Goal: Information Seeking & Learning: Learn about a topic

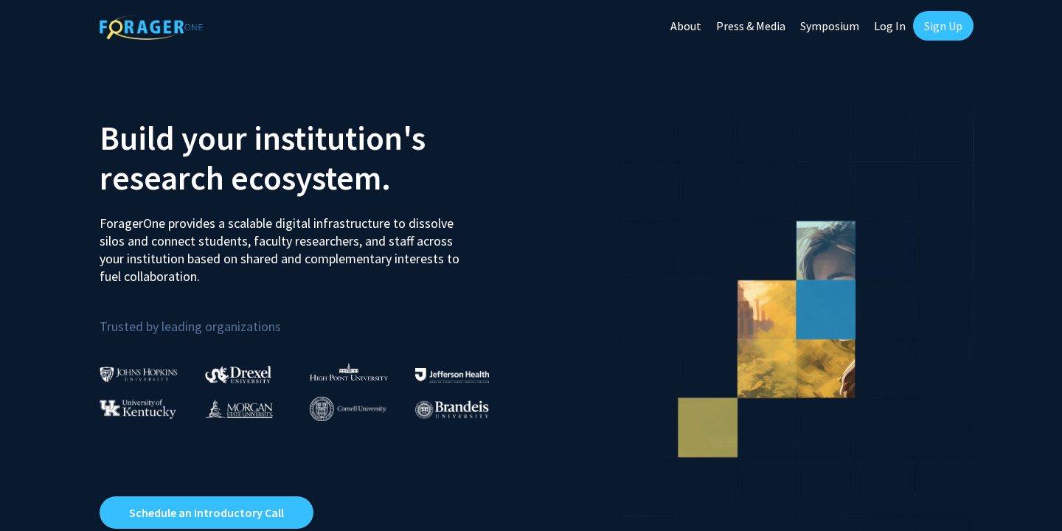
click at [886, 25] on link "Log In" at bounding box center [890, 26] width 46 height 52
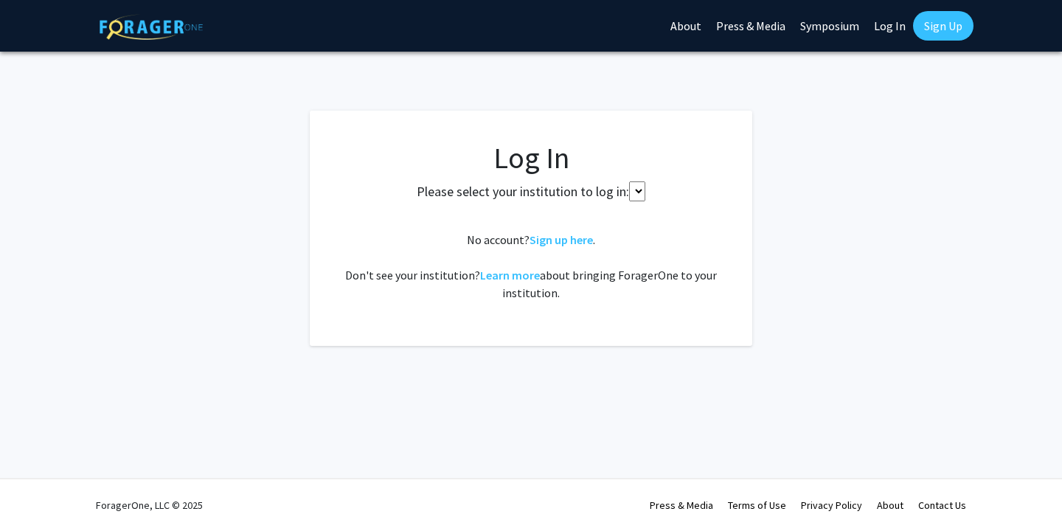
select select
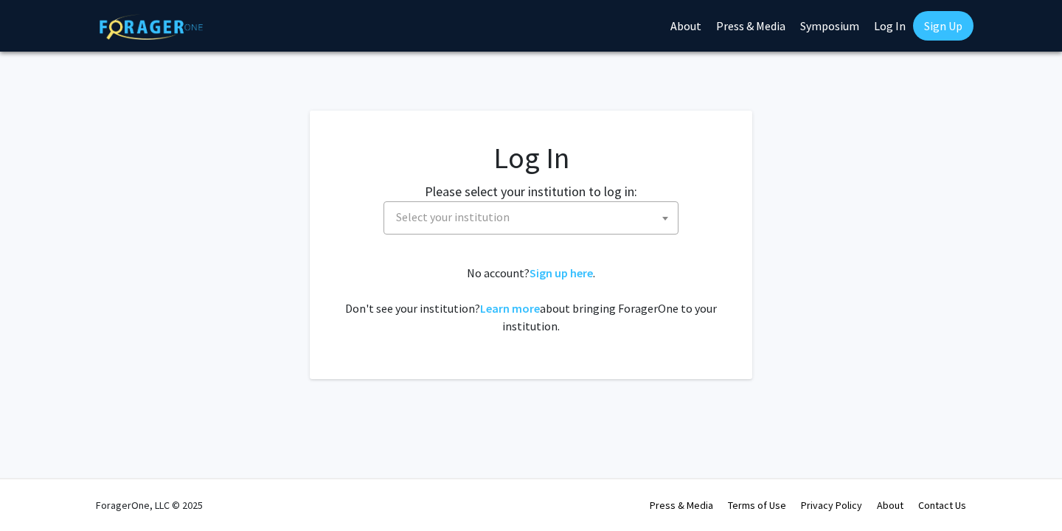
click at [549, 197] on label "Please select your institution to log in:" at bounding box center [531, 191] width 212 height 20
click at [549, 204] on span "Select your institution" at bounding box center [534, 217] width 288 height 30
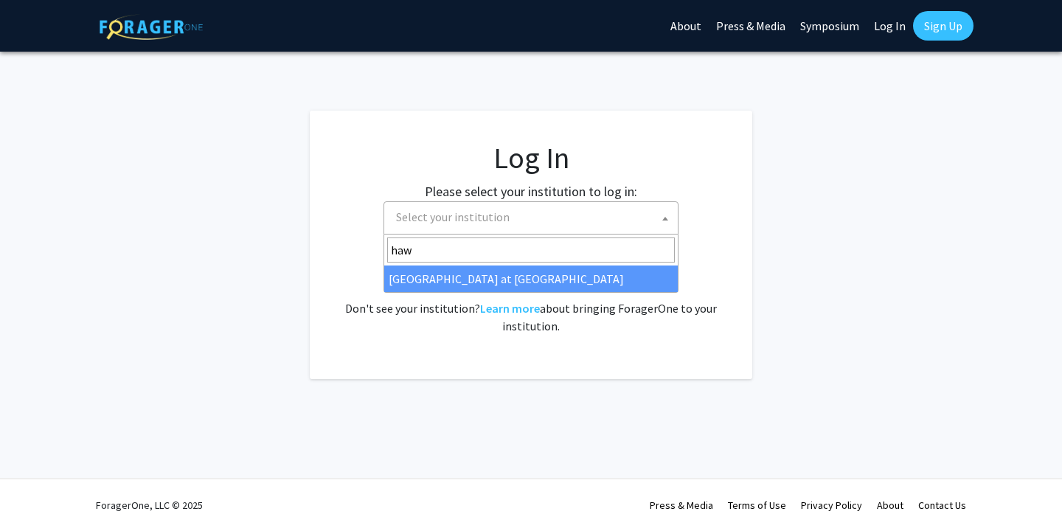
type input "haw"
select select "18"
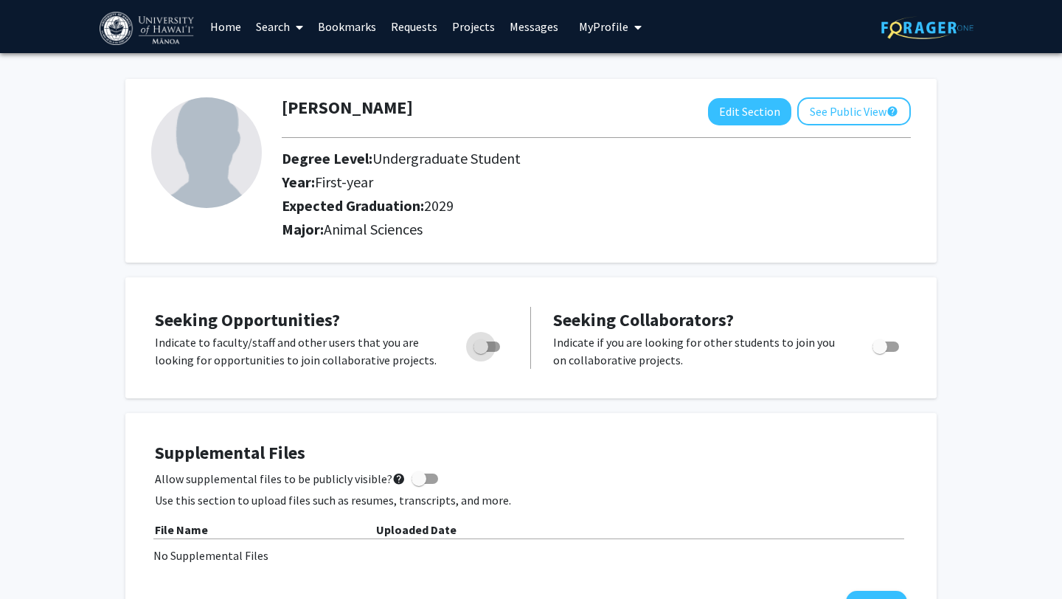
click at [485, 341] on span "Toggle" at bounding box center [480, 346] width 15 height 15
click at [481, 352] on input "Are you actively seeking opportunities?" at bounding box center [480, 352] width 1 height 1
checkbox input "true"
click at [338, 27] on link "Bookmarks" at bounding box center [346, 27] width 73 height 52
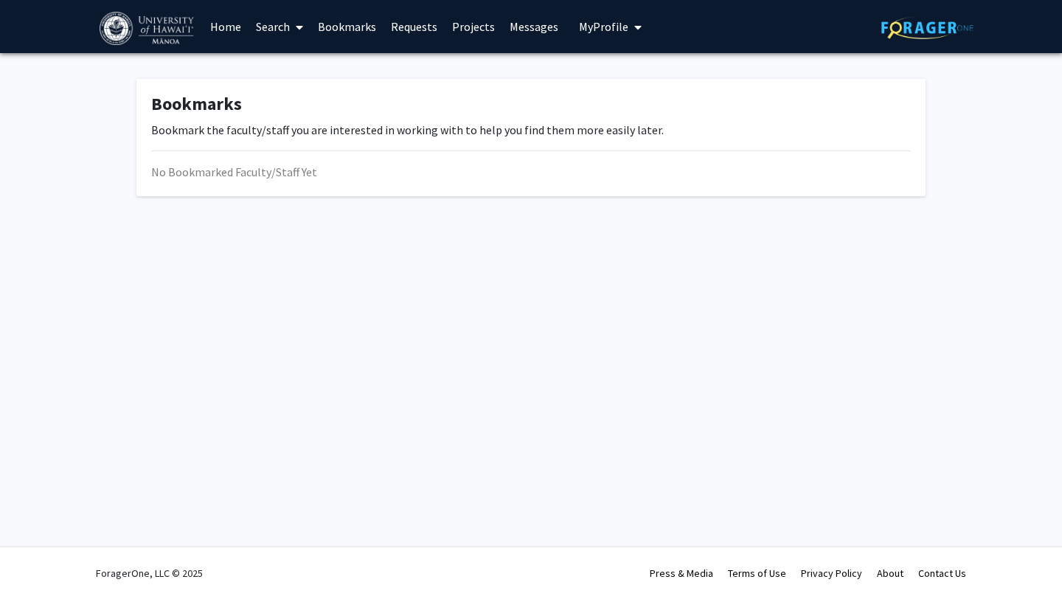
click at [502, 21] on link "Messages" at bounding box center [533, 27] width 63 height 52
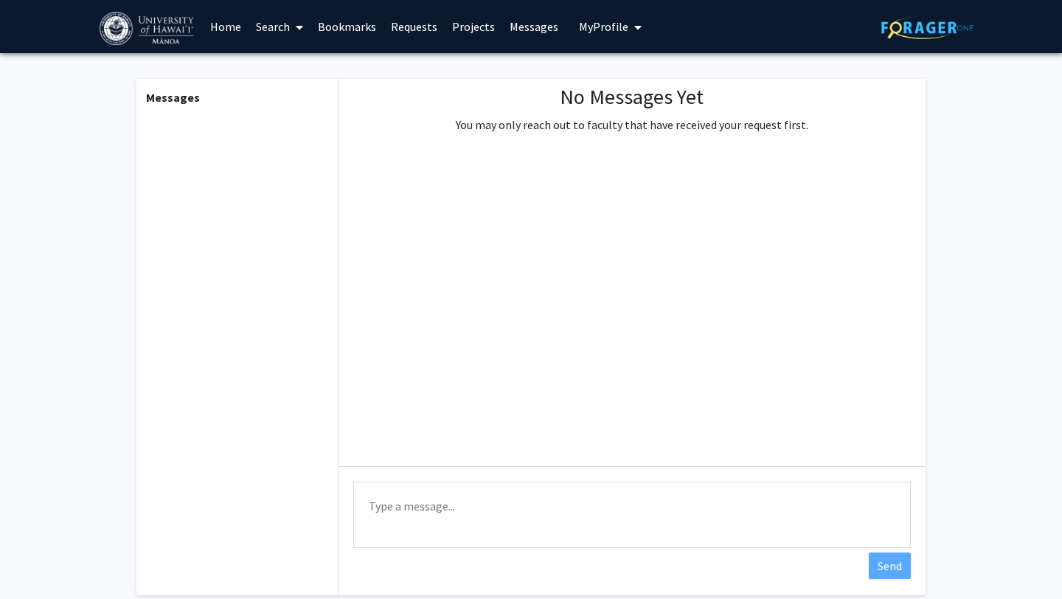
click at [470, 29] on link "Projects" at bounding box center [474, 27] width 58 height 52
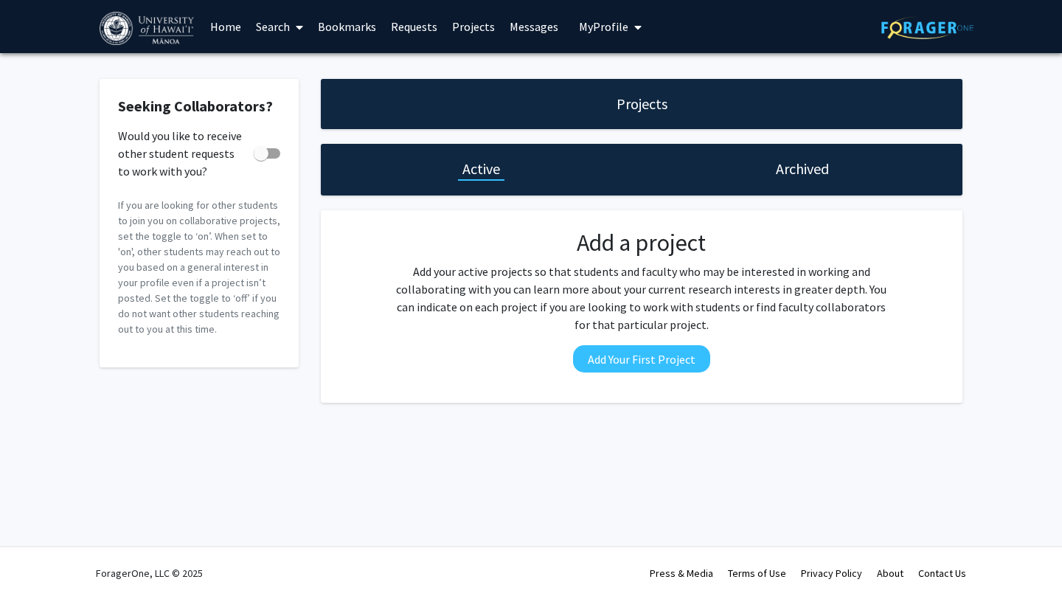
click at [215, 24] on link "Home" at bounding box center [226, 27] width 46 height 52
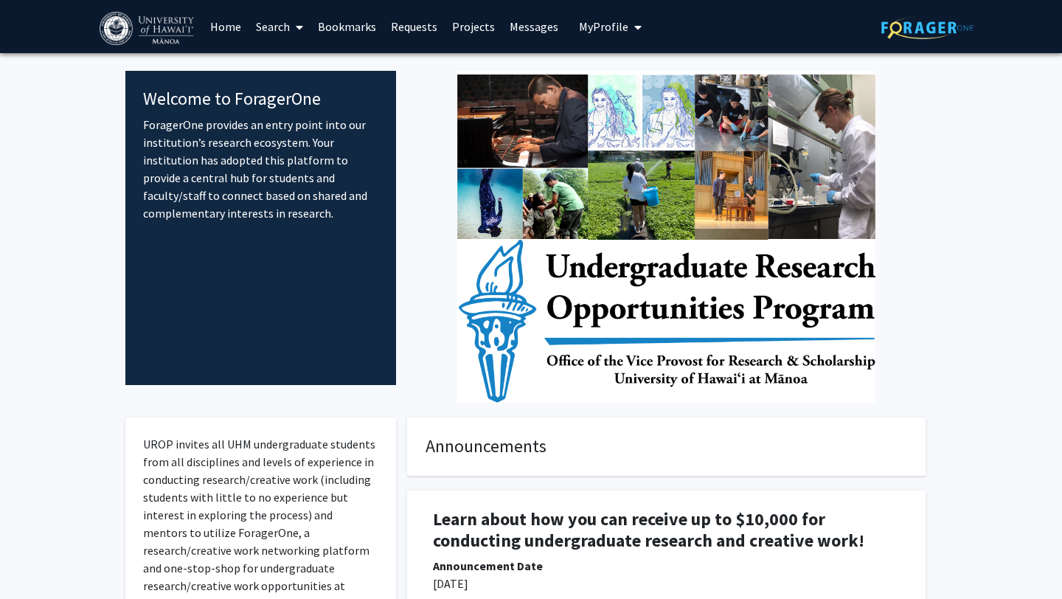
click at [602, 34] on button "My Profile" at bounding box center [611, 26] width 72 height 53
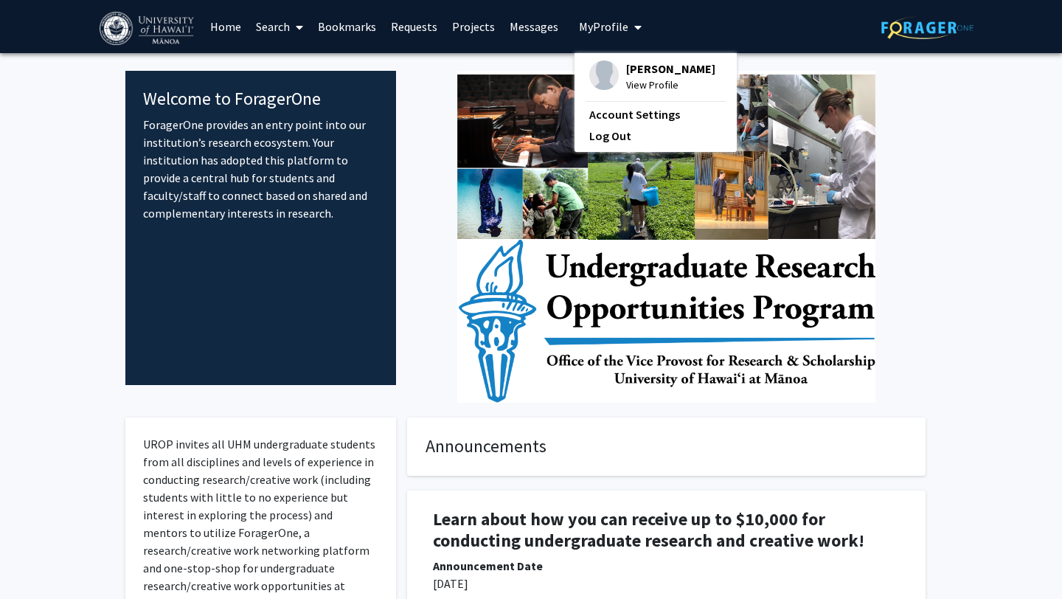
click at [602, 34] on button "My Profile" at bounding box center [611, 26] width 72 height 53
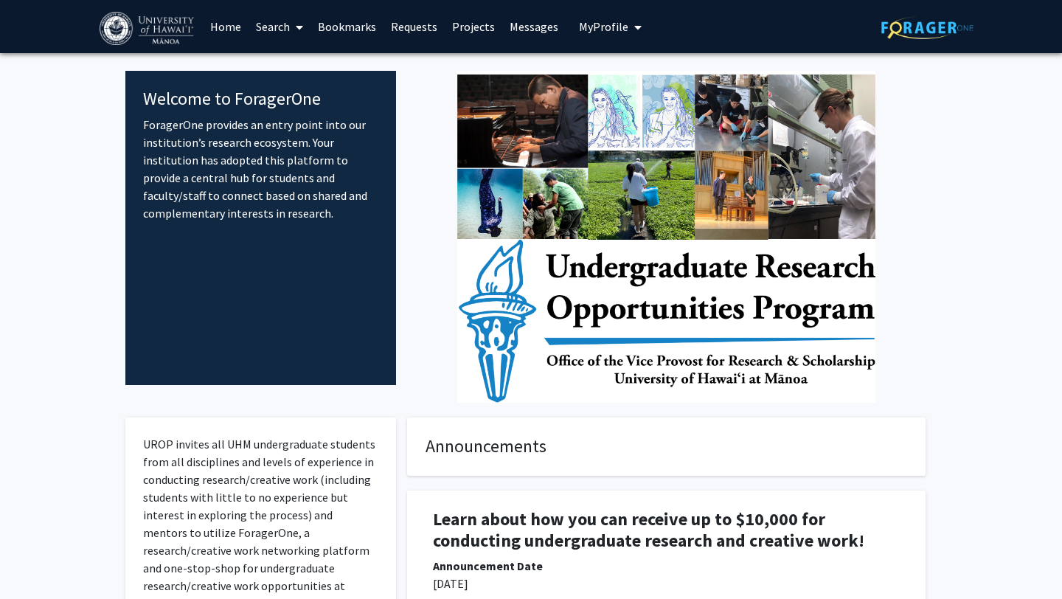
click at [274, 27] on link "Search" at bounding box center [280, 27] width 62 height 52
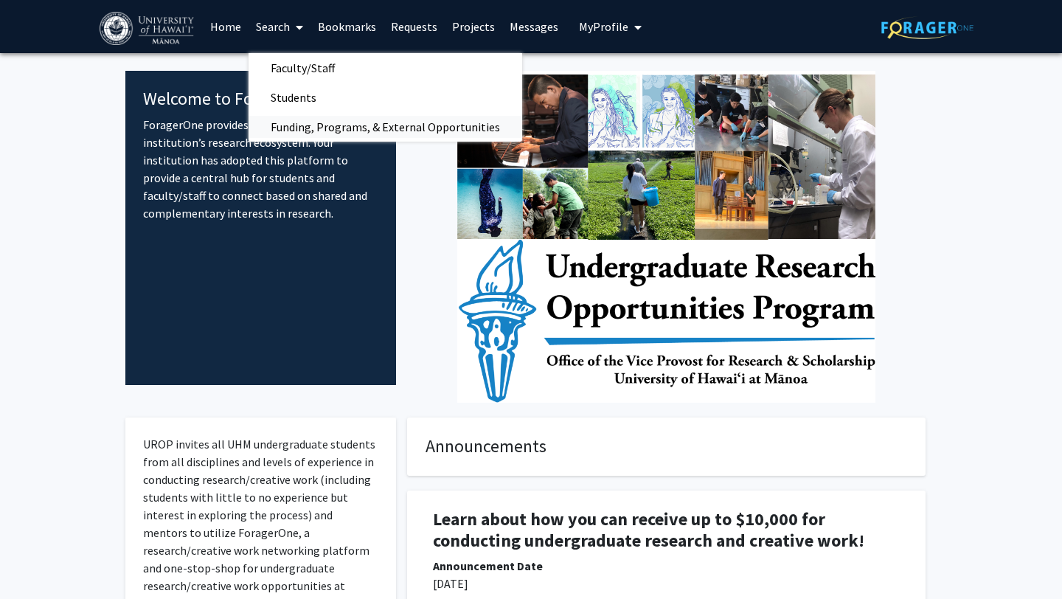
click at [302, 129] on span "Funding, Programs, & External Opportunities" at bounding box center [386, 127] width 274 height 30
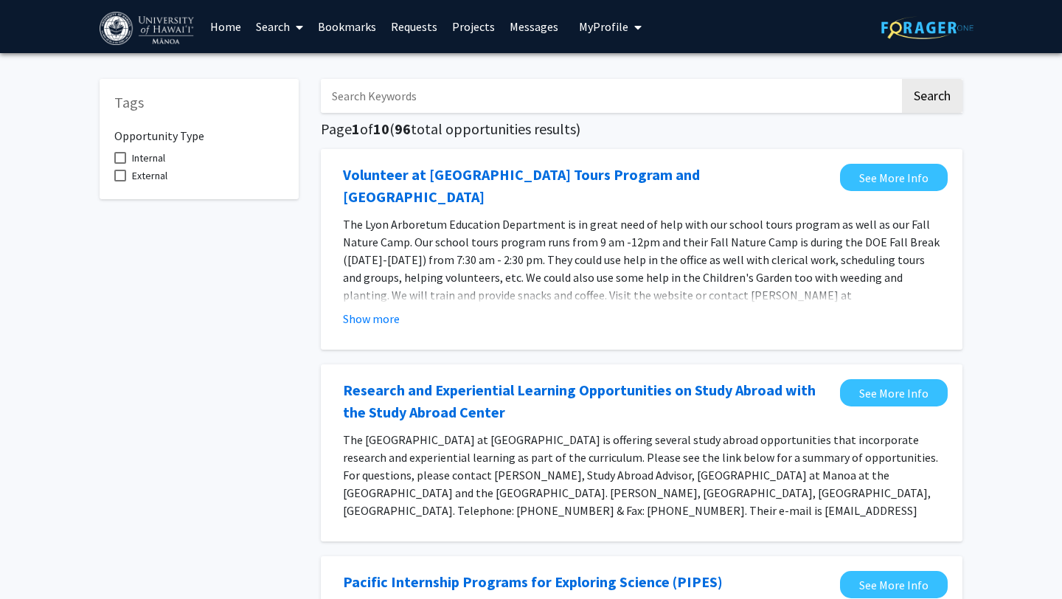
click at [152, 159] on span "Internal" at bounding box center [148, 158] width 33 height 18
click at [120, 164] on input "Internal" at bounding box center [119, 164] width 1 height 1
checkbox input "true"
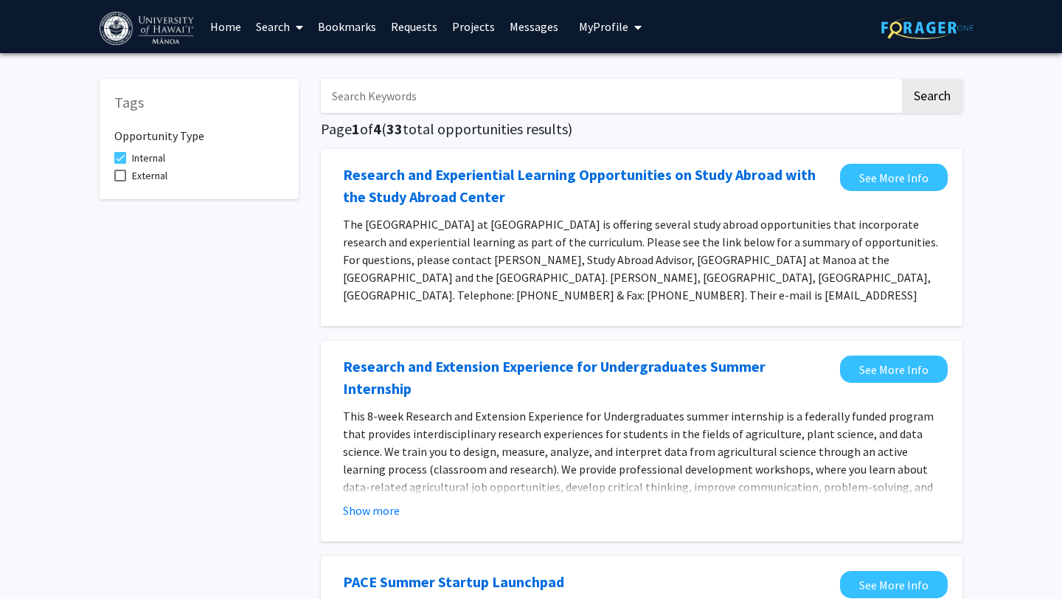
click at [151, 173] on span "External" at bounding box center [149, 176] width 35 height 18
click at [120, 181] on input "External" at bounding box center [119, 181] width 1 height 1
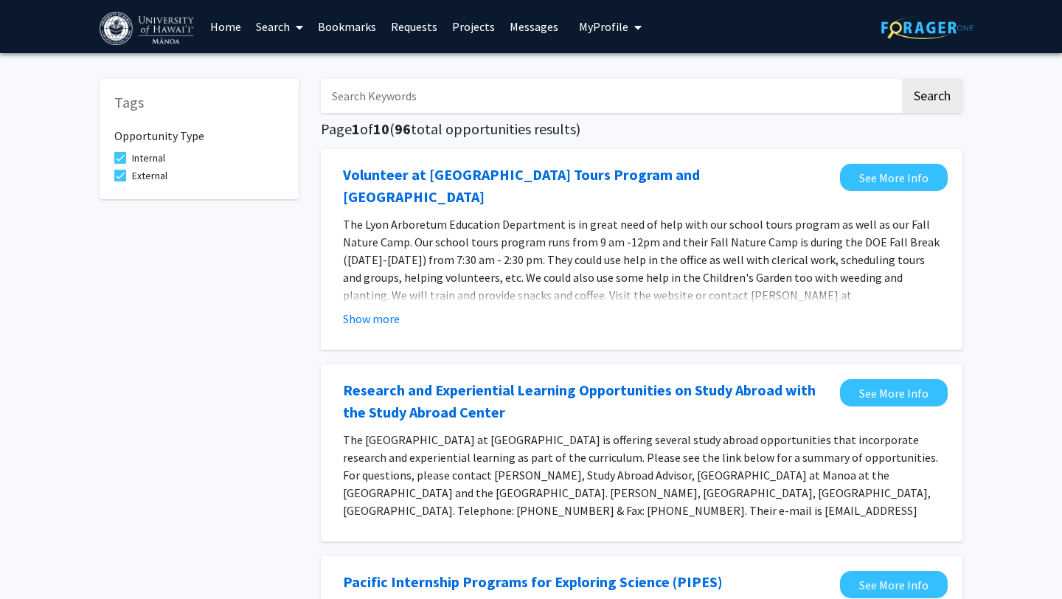
click at [151, 172] on span "External" at bounding box center [149, 176] width 35 height 18
click at [120, 181] on input "External" at bounding box center [119, 181] width 1 height 1
checkbox input "false"
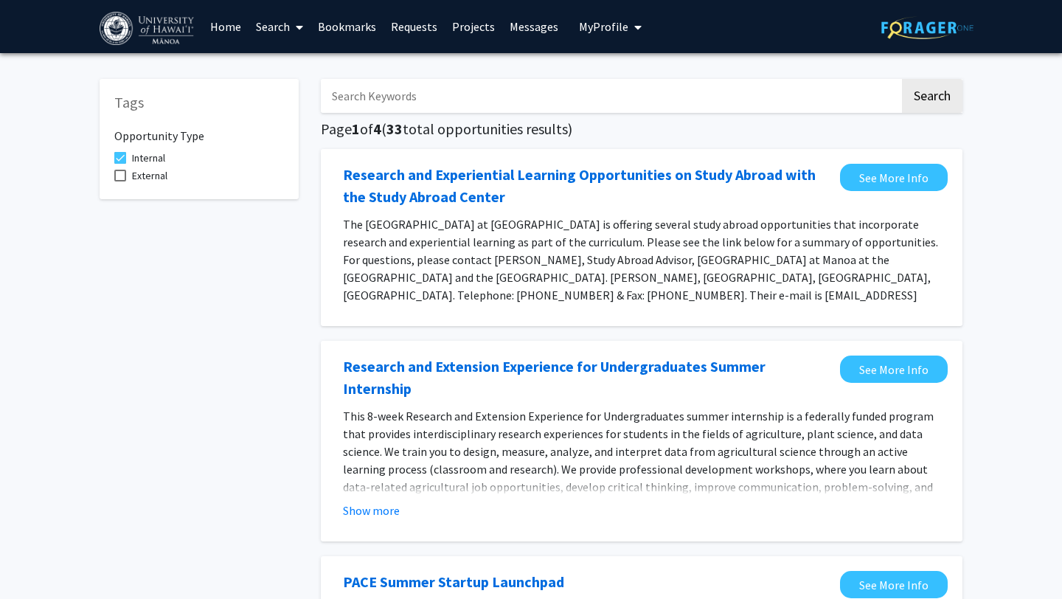
click at [156, 156] on span "Internal" at bounding box center [148, 158] width 33 height 18
click at [120, 164] on input "Internal" at bounding box center [119, 164] width 1 height 1
checkbox input "false"
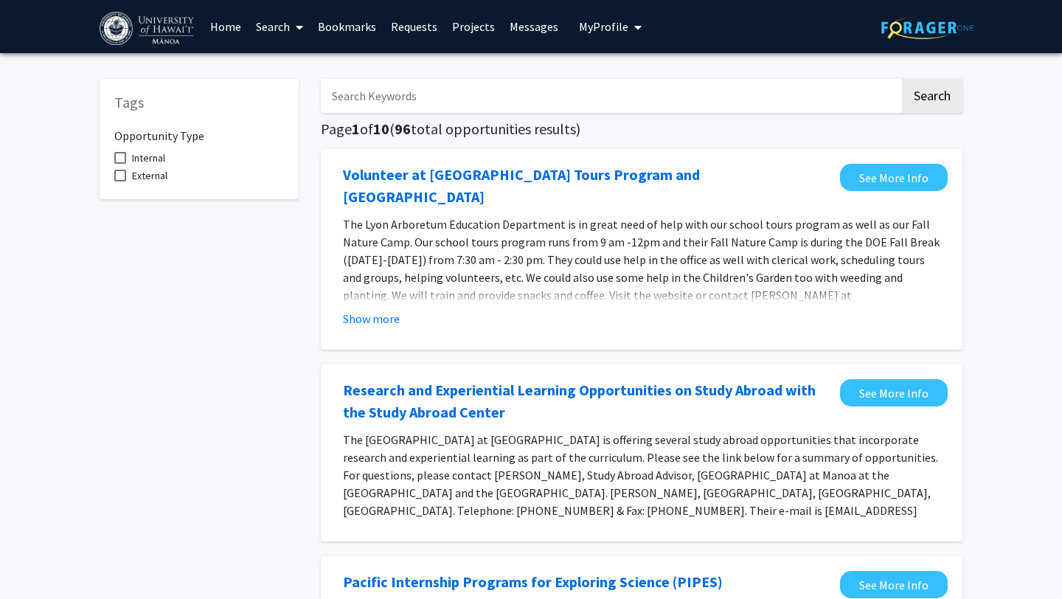
click at [457, 90] on input "Search Keywords" at bounding box center [610, 96] width 579 height 34
click at [444, 95] on input "Search Keywords" at bounding box center [610, 96] width 579 height 34
click at [499, 89] on input "Search Keywords" at bounding box center [610, 96] width 579 height 34
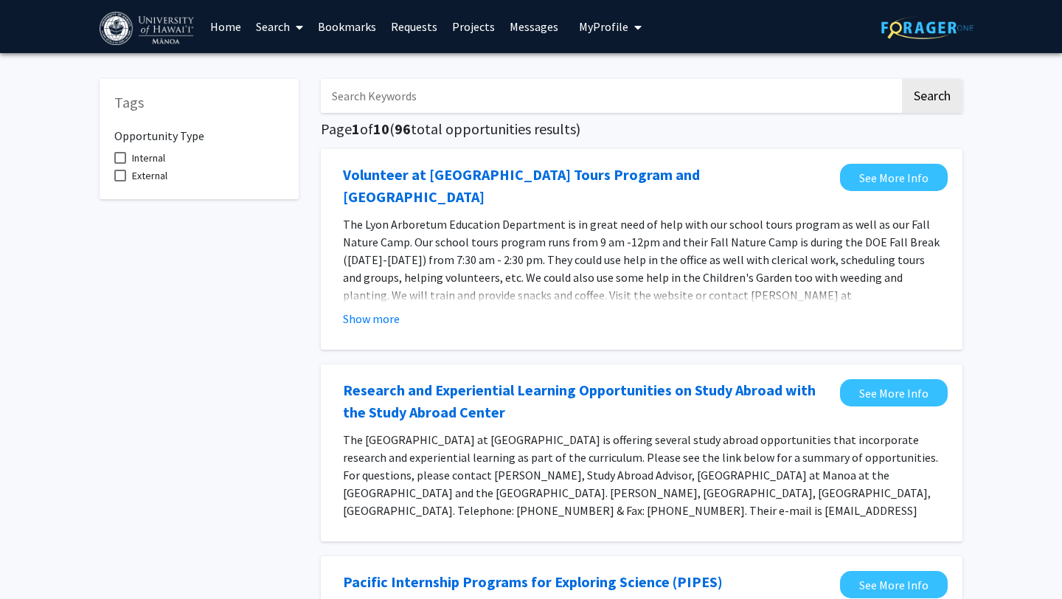
click at [691, 134] on h5 "Page 1 of 10 ( 96 total opportunities results)" at bounding box center [642, 129] width 642 height 18
click at [302, 27] on icon at bounding box center [299, 27] width 7 height 12
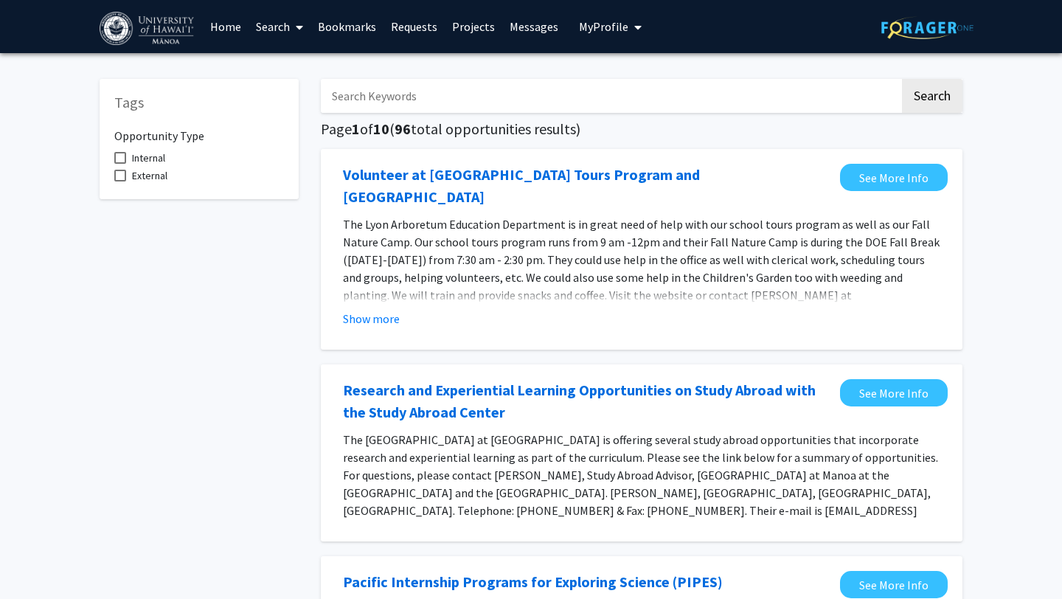
click at [530, 102] on input "Search Keywords" at bounding box center [610, 96] width 579 height 34
click at [902, 79] on button "Search" at bounding box center [932, 96] width 60 height 34
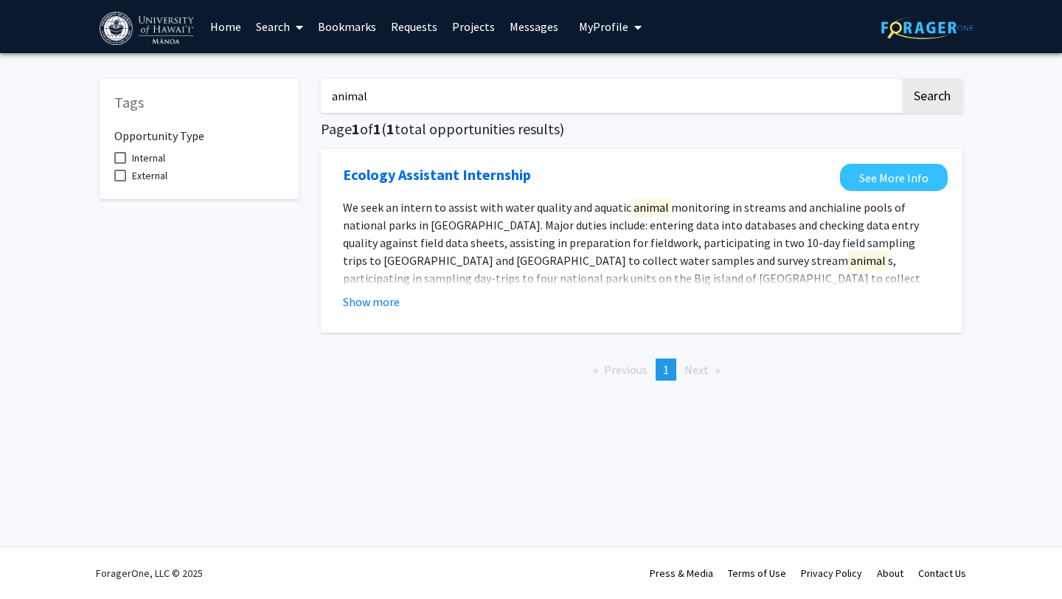
click at [526, 89] on input "animal" at bounding box center [610, 96] width 579 height 34
click at [902, 79] on button "Search" at bounding box center [932, 96] width 60 height 34
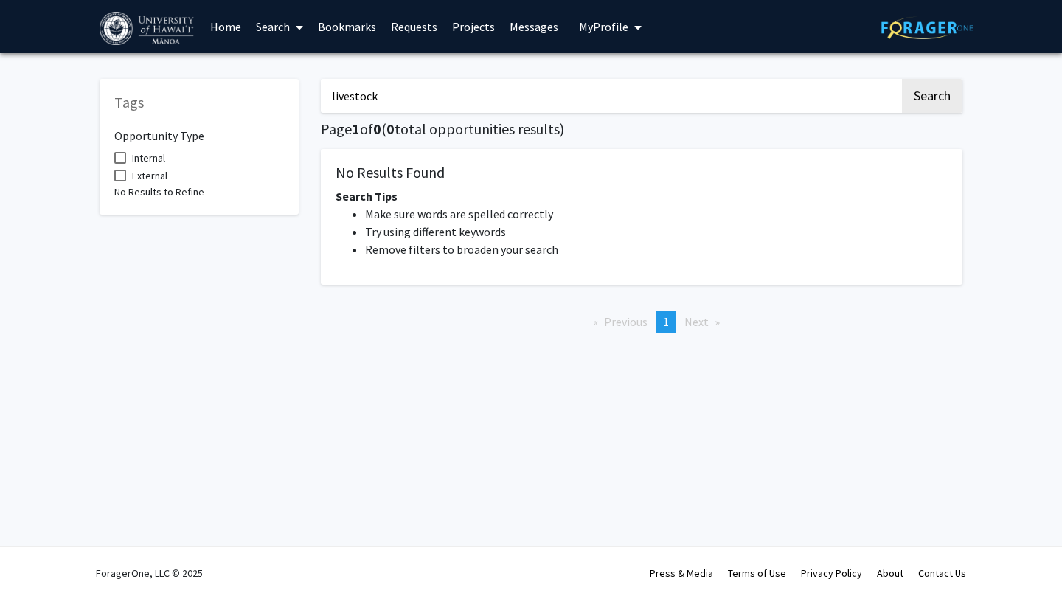
click at [526, 89] on input "livestock" at bounding box center [610, 96] width 579 height 34
click at [526, 89] on input "c" at bounding box center [610, 96] width 579 height 34
click at [902, 79] on button "Search" at bounding box center [932, 96] width 60 height 34
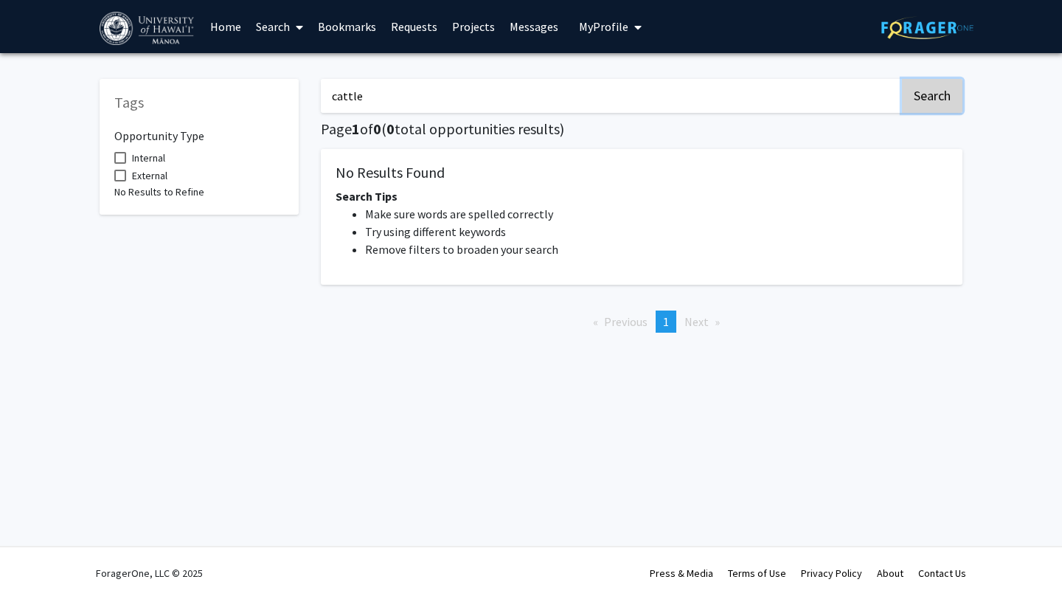
click at [934, 81] on button "Search" at bounding box center [932, 96] width 60 height 34
click at [737, 95] on input "cattle" at bounding box center [610, 96] width 579 height 34
click at [902, 79] on button "Search" at bounding box center [932, 96] width 60 height 34
click at [733, 97] on input "pig" at bounding box center [610, 96] width 579 height 34
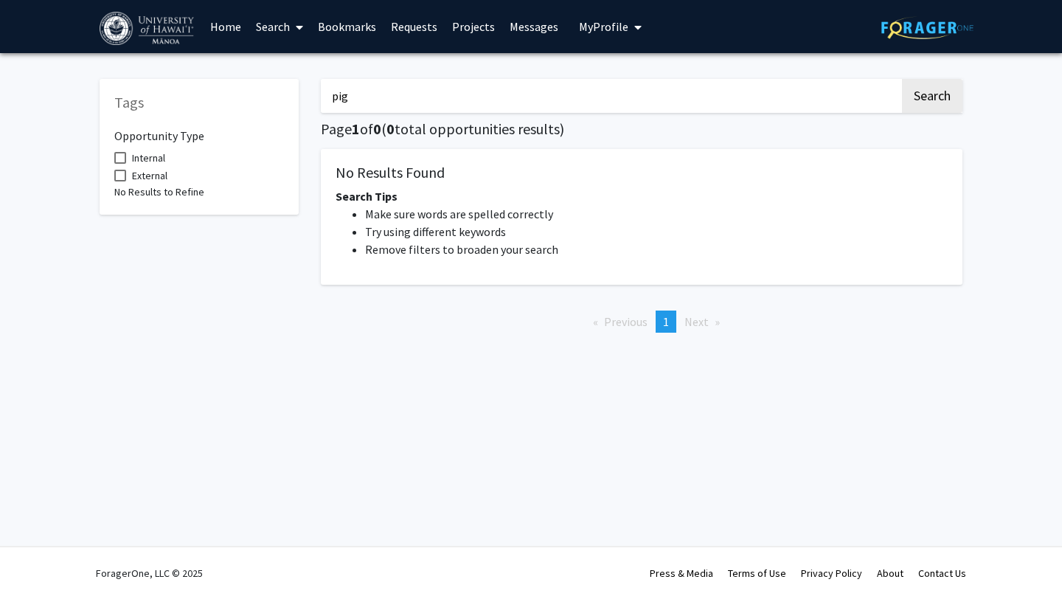
click at [733, 97] on input "pig" at bounding box center [610, 96] width 579 height 34
type input "pork"
click at [902, 79] on button "Search" at bounding box center [932, 96] width 60 height 34
click at [729, 100] on input "pork" at bounding box center [610, 96] width 579 height 34
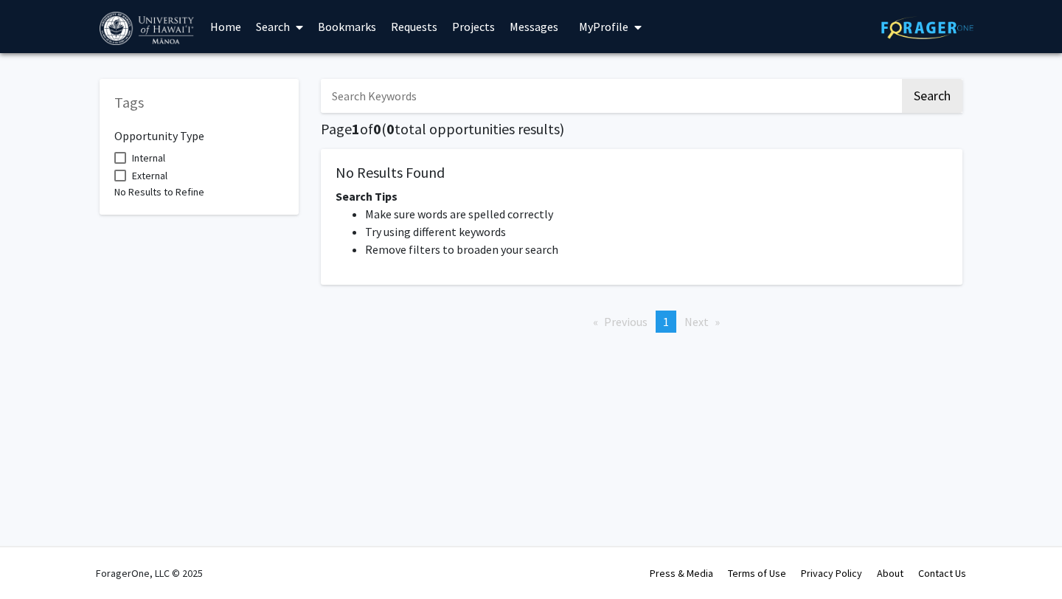
click at [902, 79] on button "Search" at bounding box center [932, 96] width 60 height 34
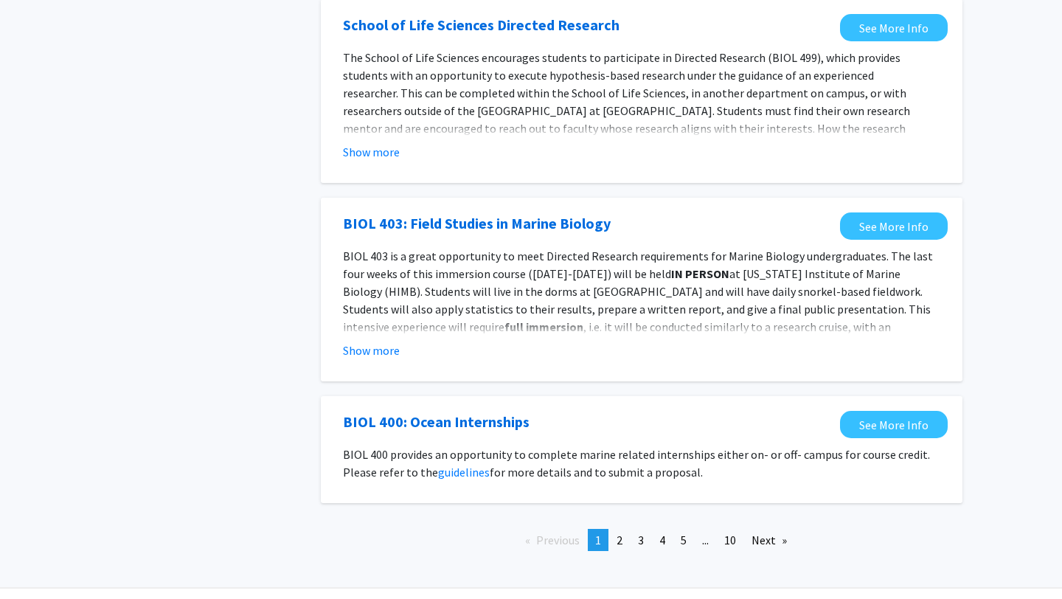
scroll to position [1508, 0]
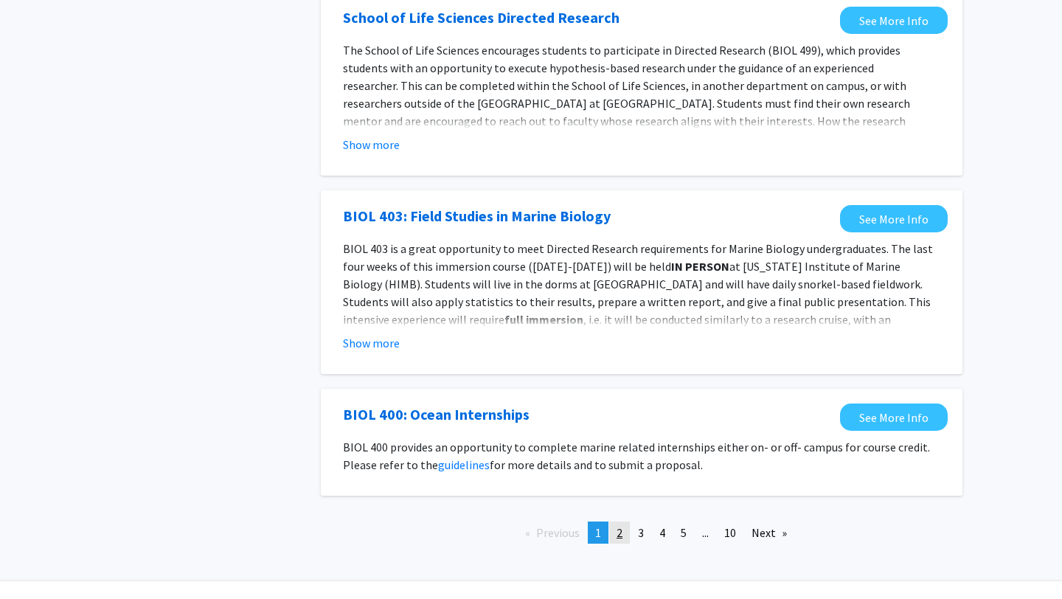
click at [619, 525] on span "2" at bounding box center [620, 532] width 6 height 15
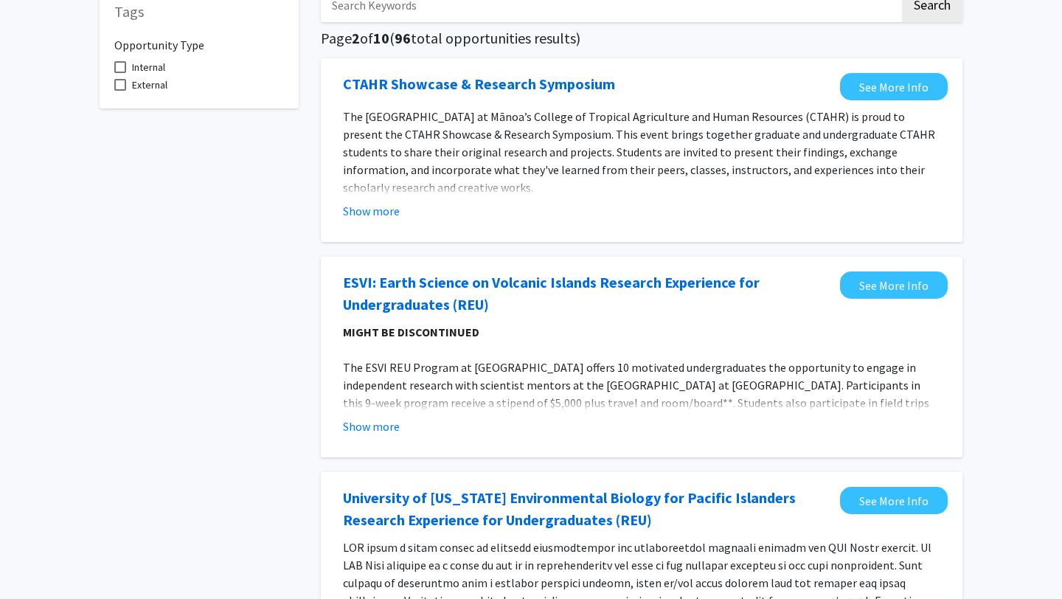
scroll to position [105, 0]
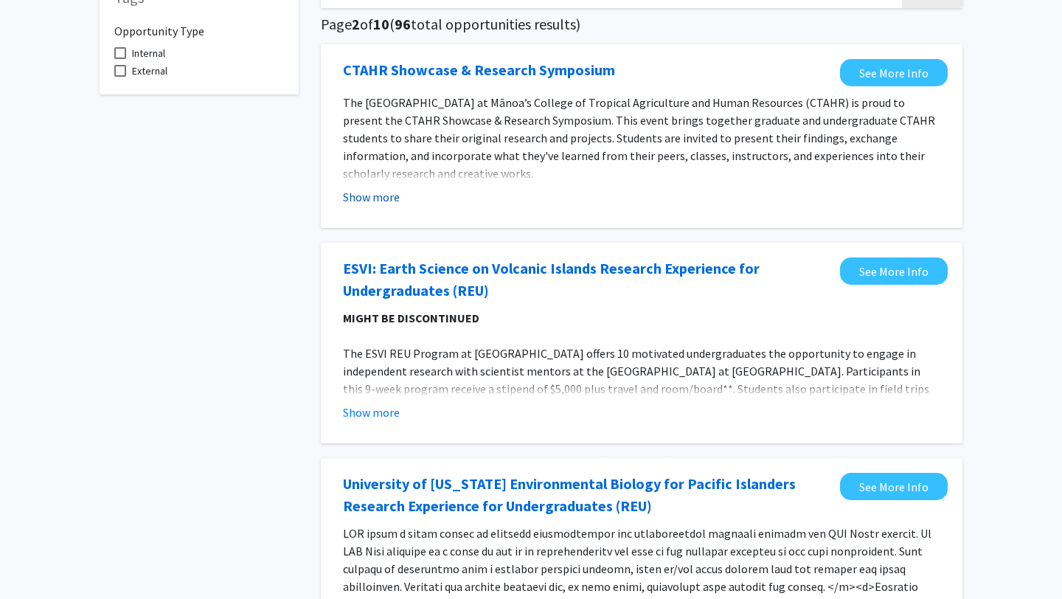
click at [384, 195] on button "Show more" at bounding box center [371, 197] width 57 height 18
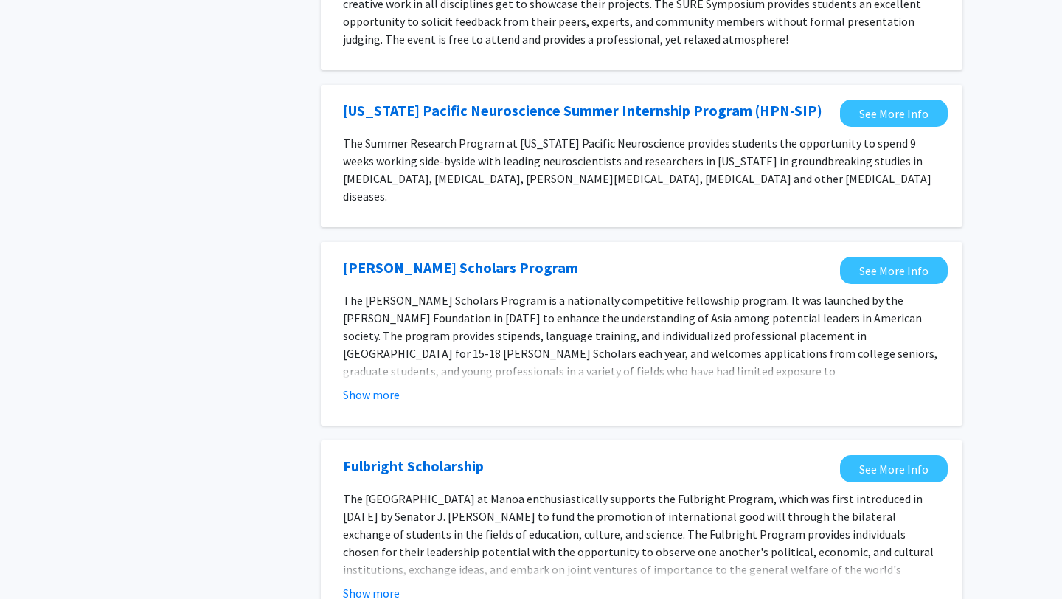
scroll to position [1625, 0]
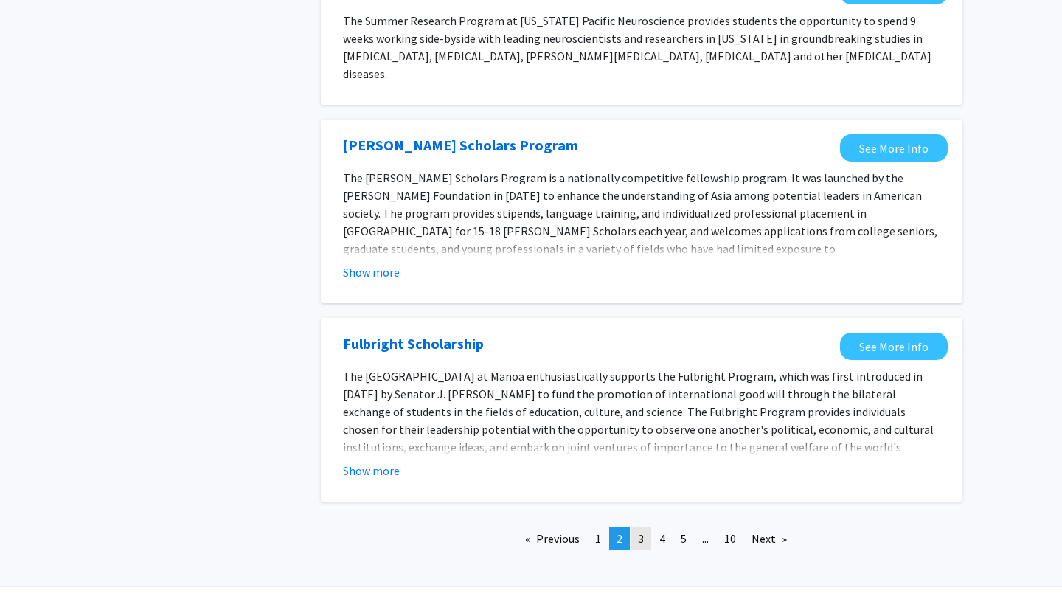
click at [639, 530] on span "3" at bounding box center [641, 538] width 6 height 15
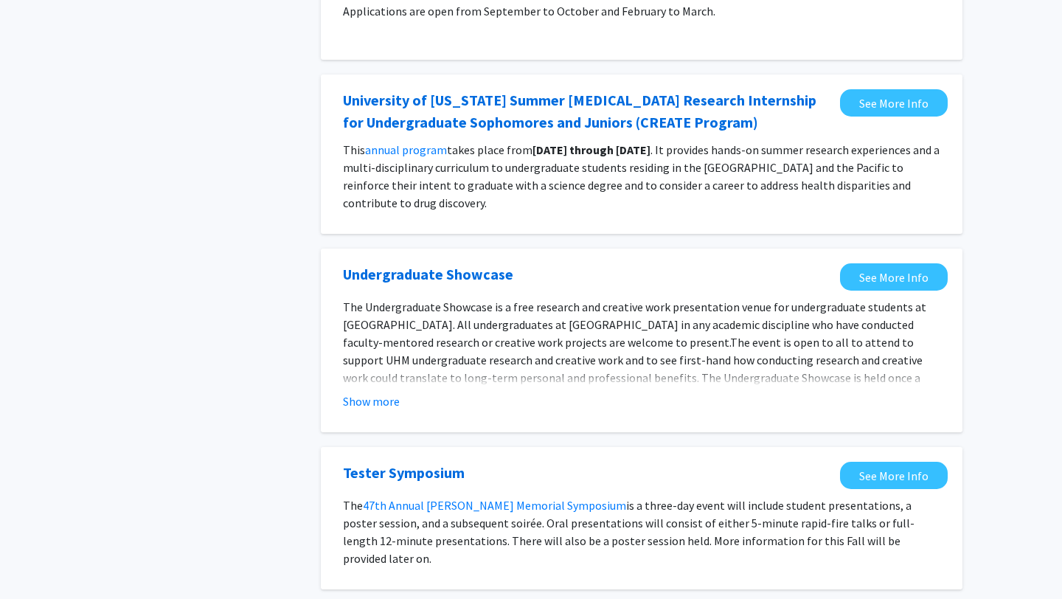
scroll to position [1460, 0]
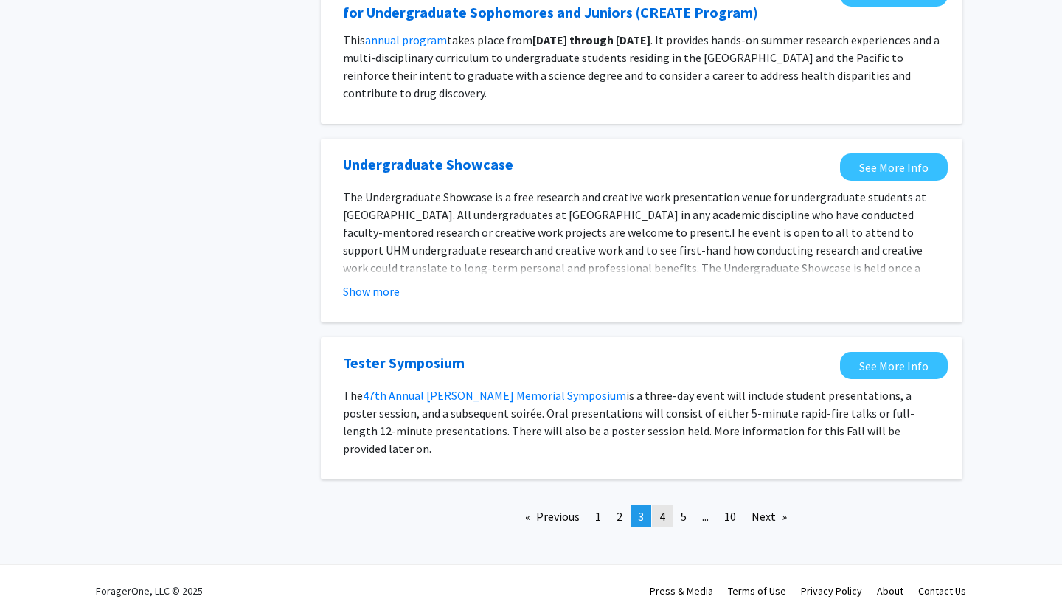
click at [662, 509] on span "4" at bounding box center [662, 516] width 6 height 15
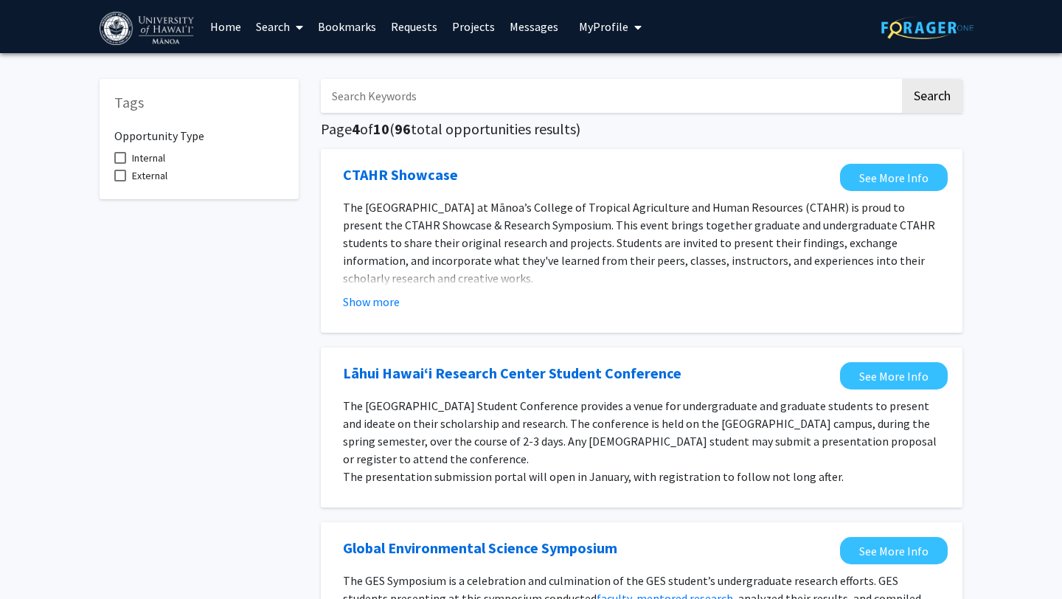
click at [450, 103] on input "Search Keywords" at bounding box center [610, 96] width 579 height 34
type input "CTAHR"
click at [902, 79] on button "Search" at bounding box center [932, 96] width 60 height 34
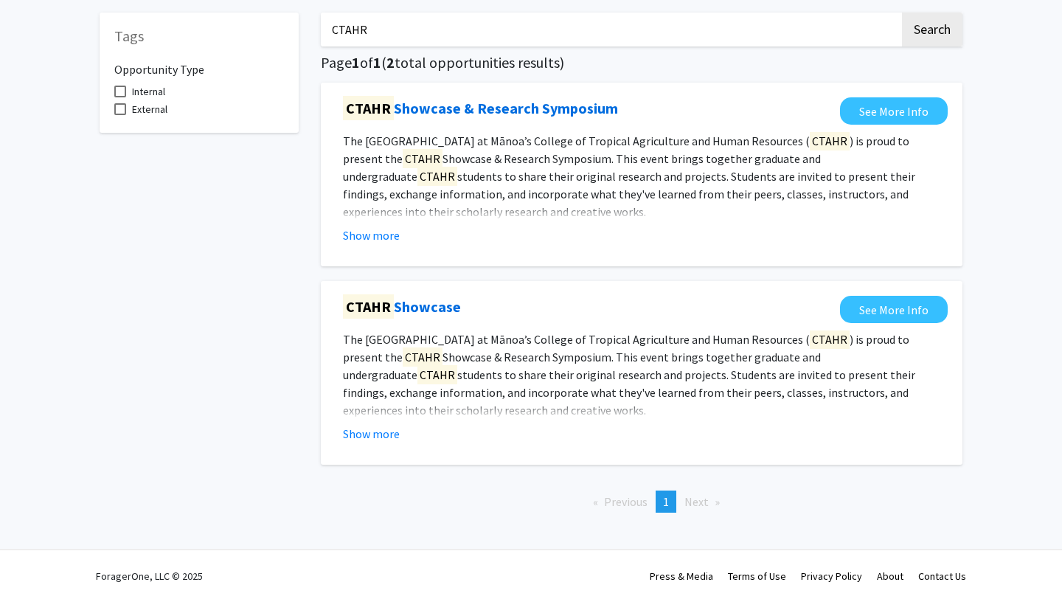
scroll to position [69, 0]
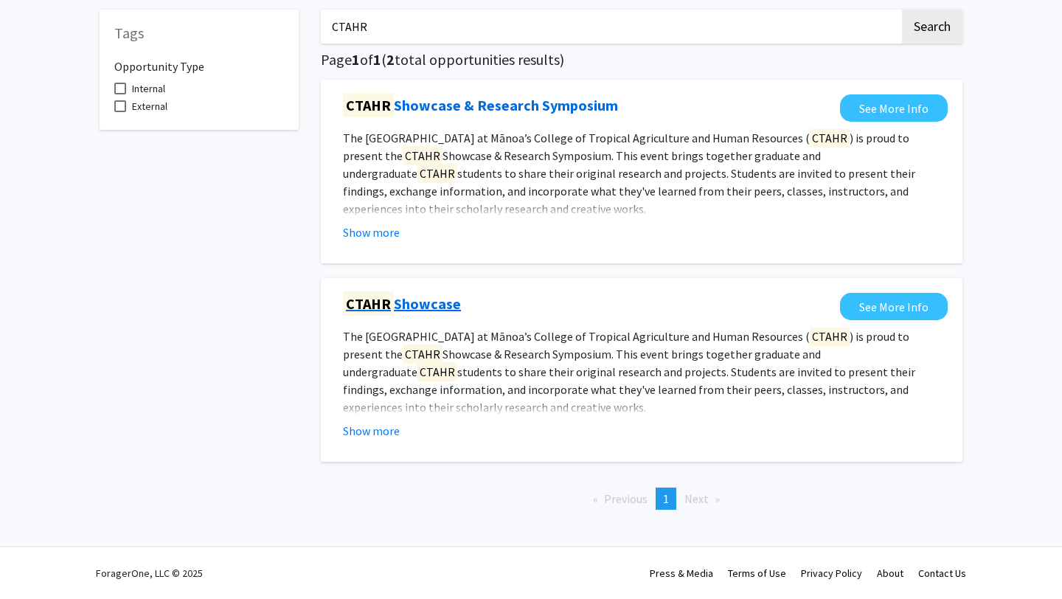
click at [426, 302] on link "CTAHR Showcase" at bounding box center [402, 304] width 118 height 22
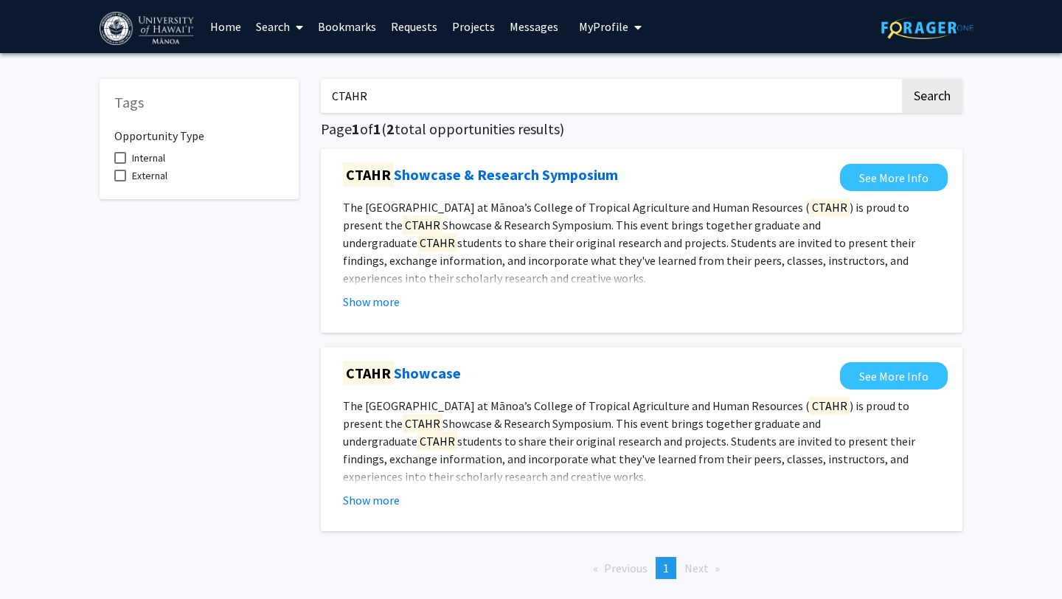
click at [235, 25] on link "Home" at bounding box center [226, 27] width 46 height 52
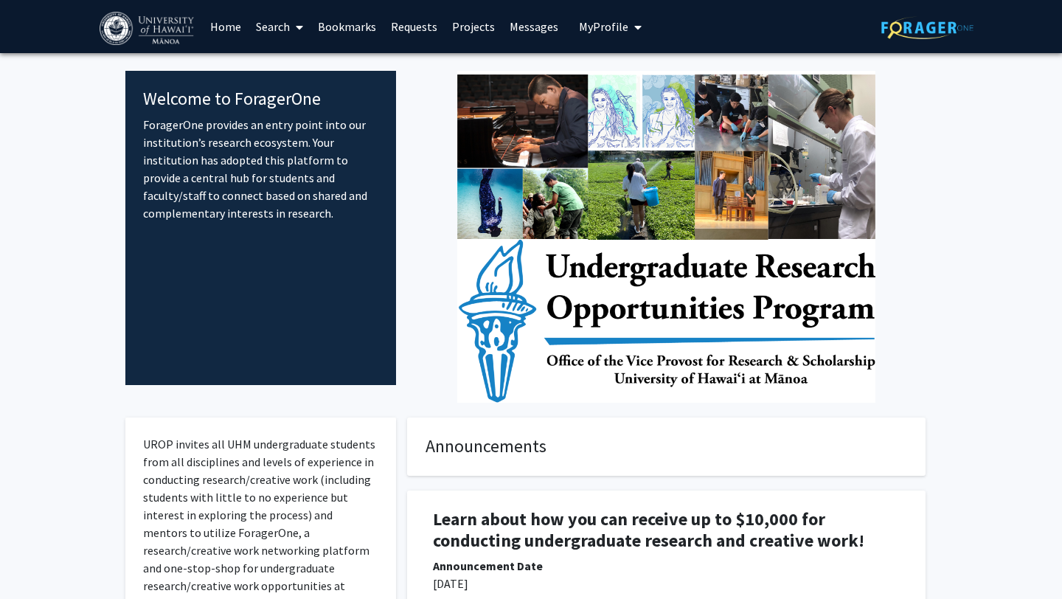
click at [274, 27] on link "Search" at bounding box center [280, 27] width 62 height 52
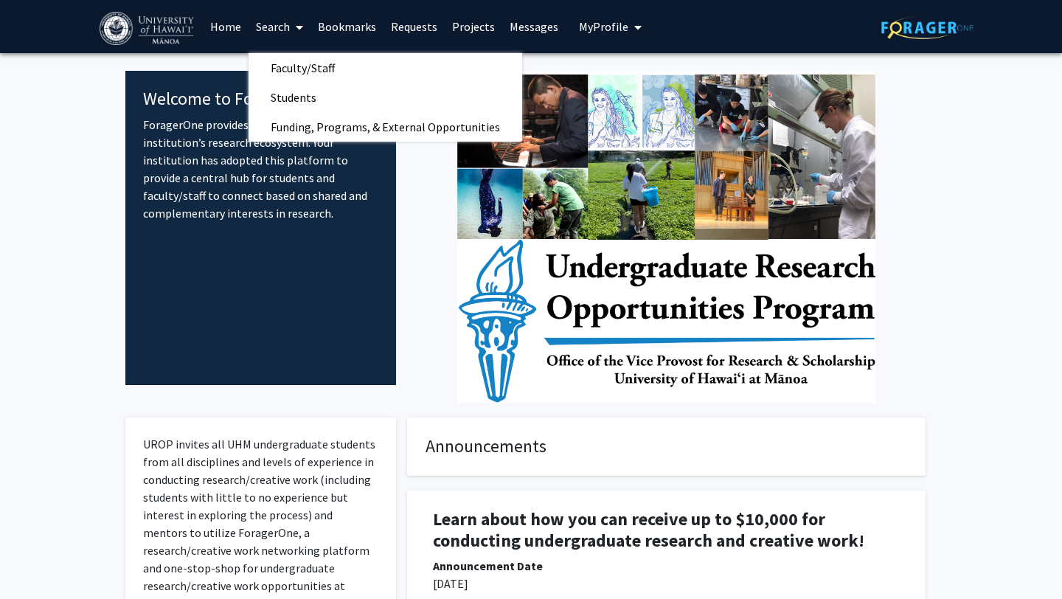
click at [463, 27] on link "Projects" at bounding box center [474, 27] width 58 height 52
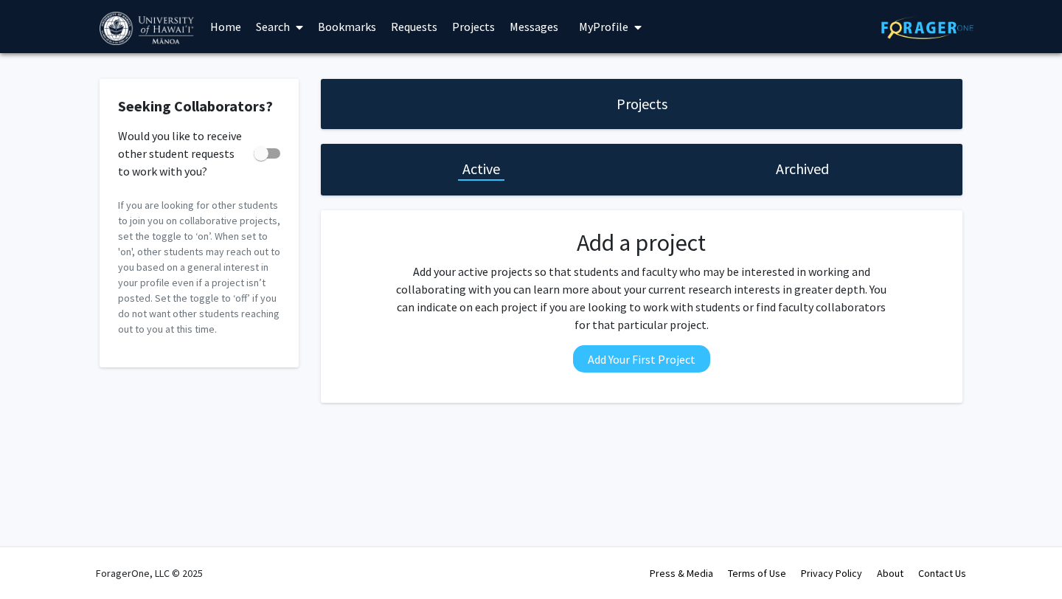
click at [530, 22] on link "Messages" at bounding box center [533, 27] width 63 height 52
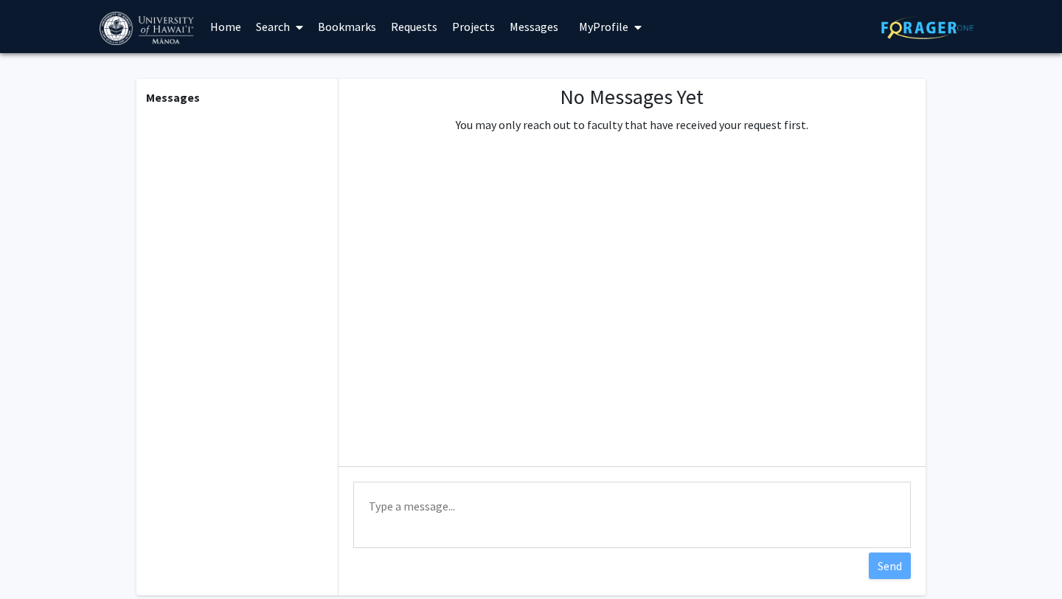
click at [595, 25] on span "My Profile" at bounding box center [603, 26] width 49 height 15
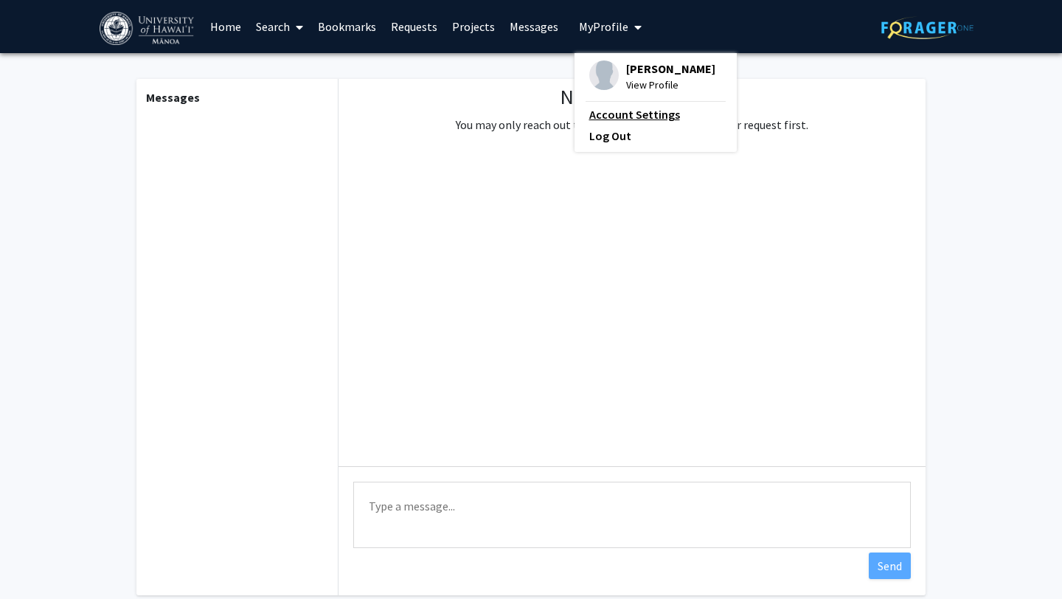
click at [625, 115] on link "Account Settings" at bounding box center [655, 114] width 133 height 18
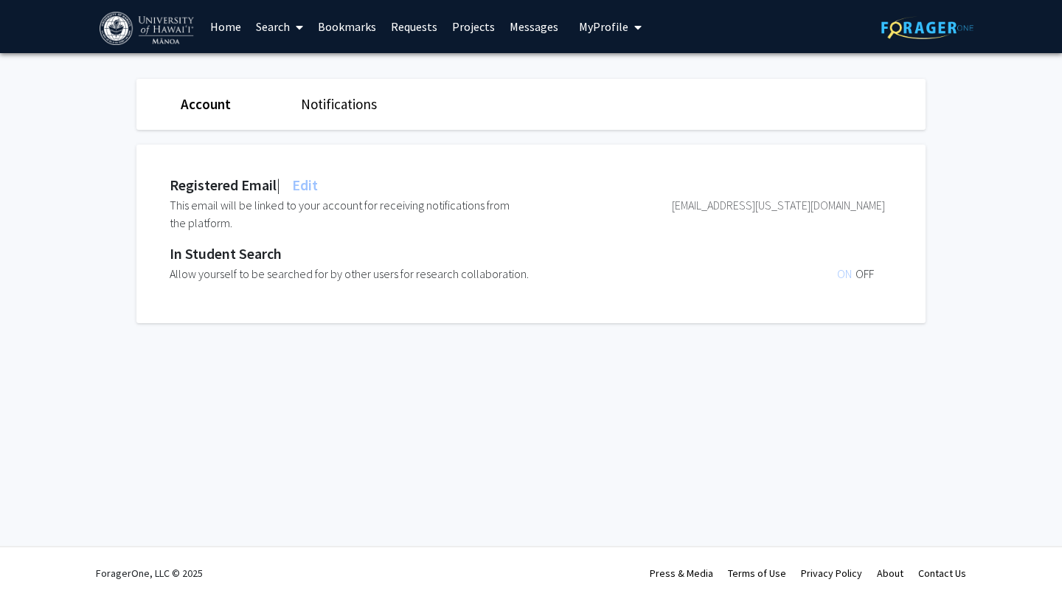
click at [141, 27] on img at bounding box center [148, 28] width 97 height 33
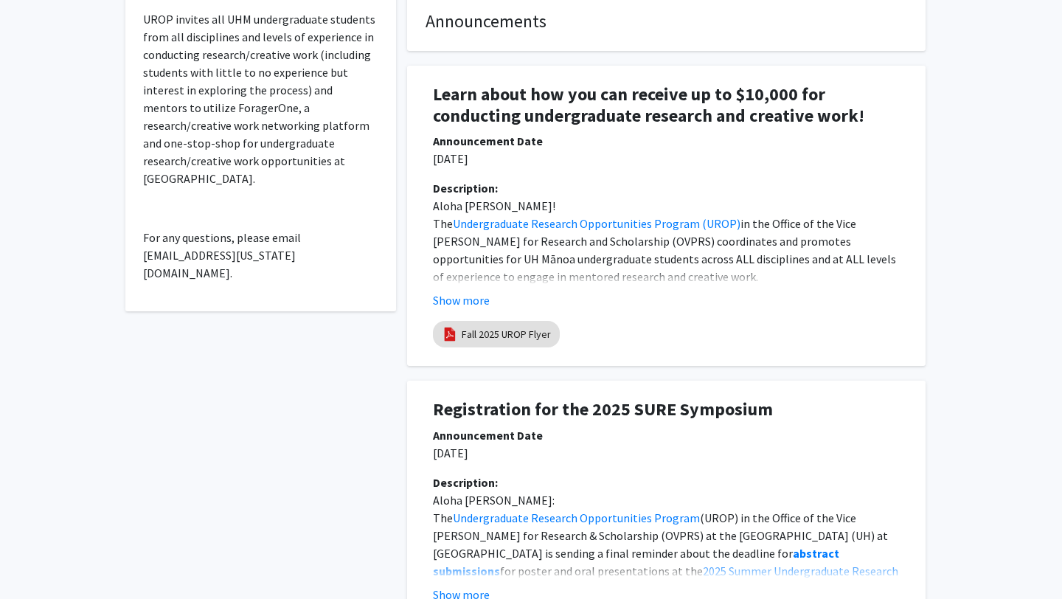
scroll to position [428, 0]
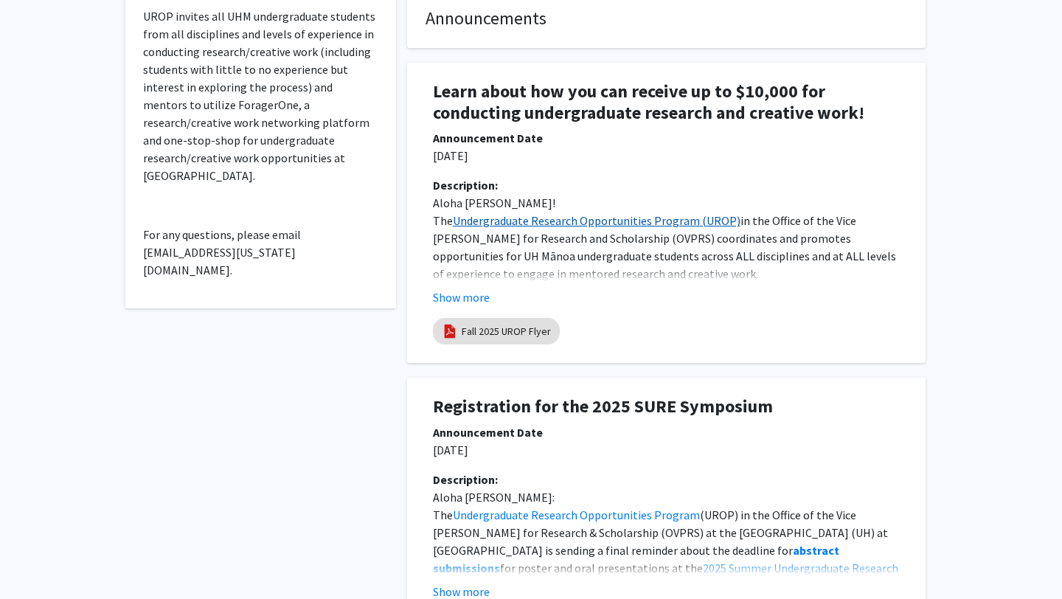
click at [566, 218] on link "Undergraduate Research Opportunities Program (UROP)" at bounding box center [597, 220] width 288 height 15
click at [471, 298] on button "Show more" at bounding box center [461, 297] width 57 height 18
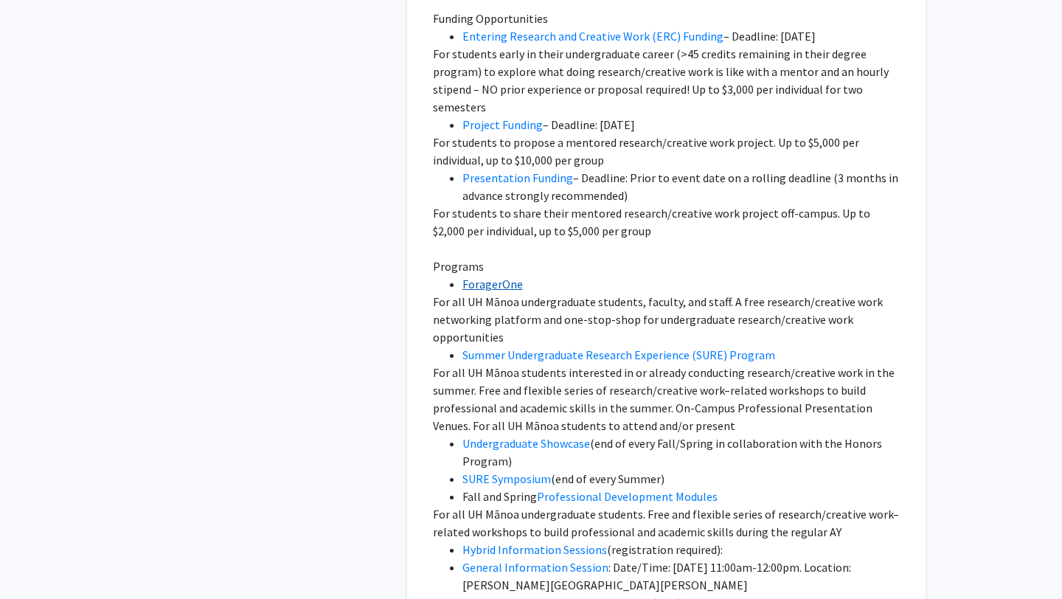
scroll to position [781, 0]
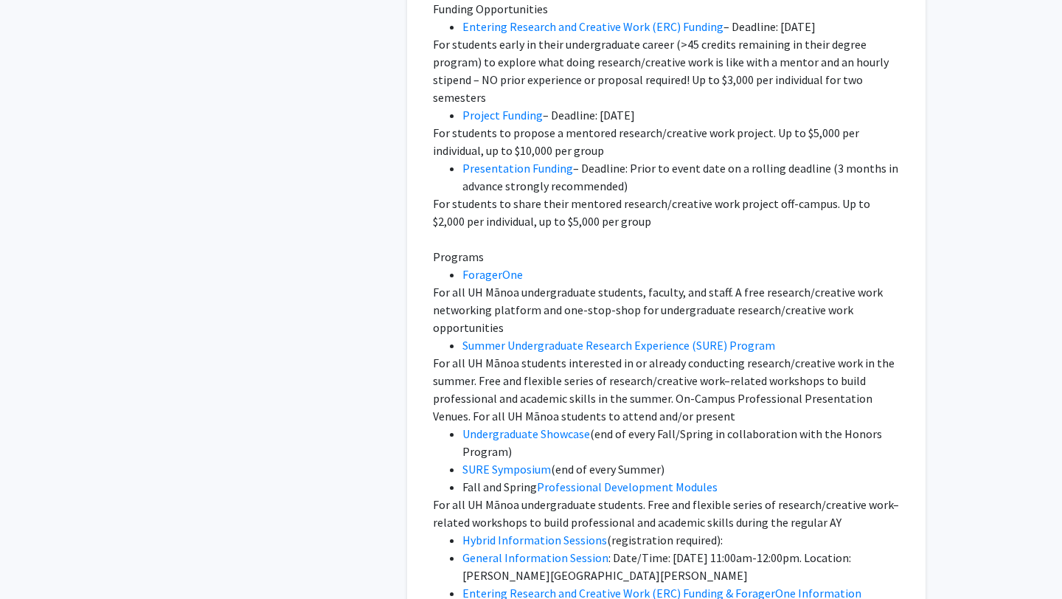
click at [510, 378] on p "For all UH Mānoa students interested in or already conducting research/creative…" at bounding box center [666, 389] width 467 height 71
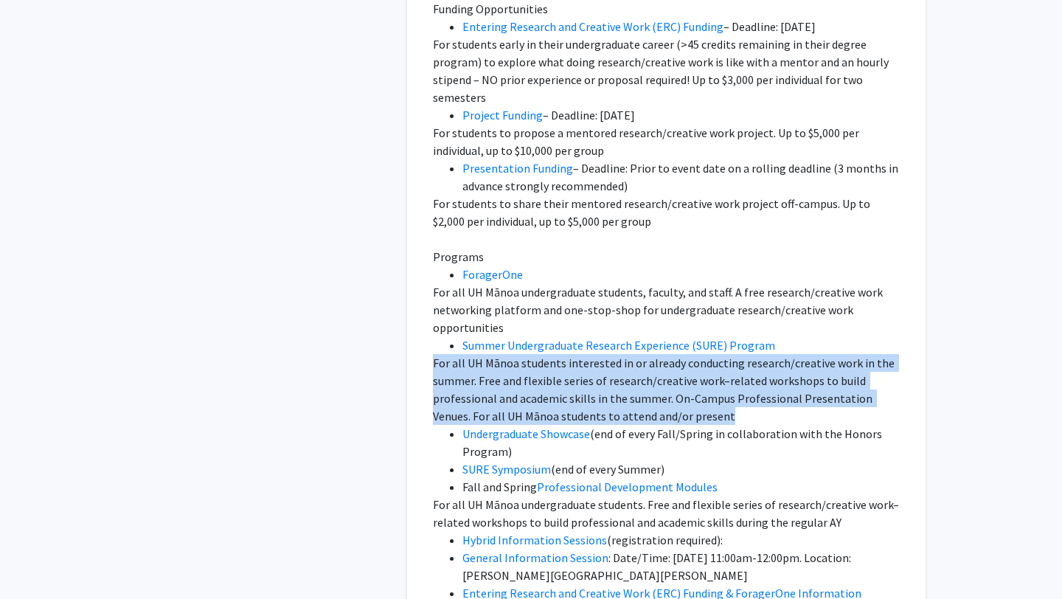
click at [510, 378] on p "For all UH Mānoa students interested in or already conducting research/creative…" at bounding box center [666, 389] width 467 height 71
click at [518, 384] on p "For all UH Mānoa students interested in or already conducting research/creative…" at bounding box center [666, 389] width 467 height 71
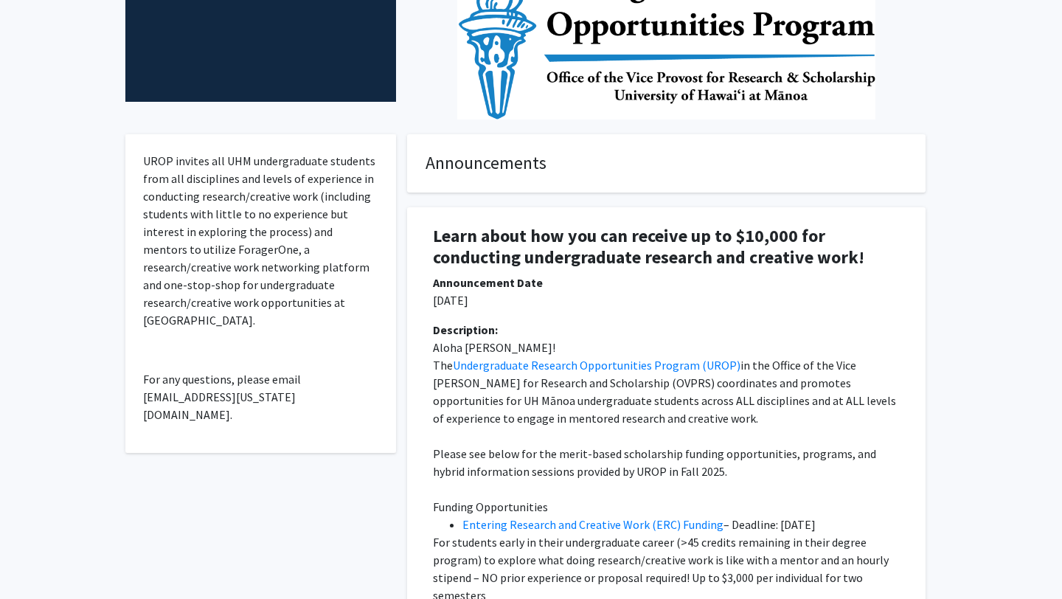
scroll to position [0, 0]
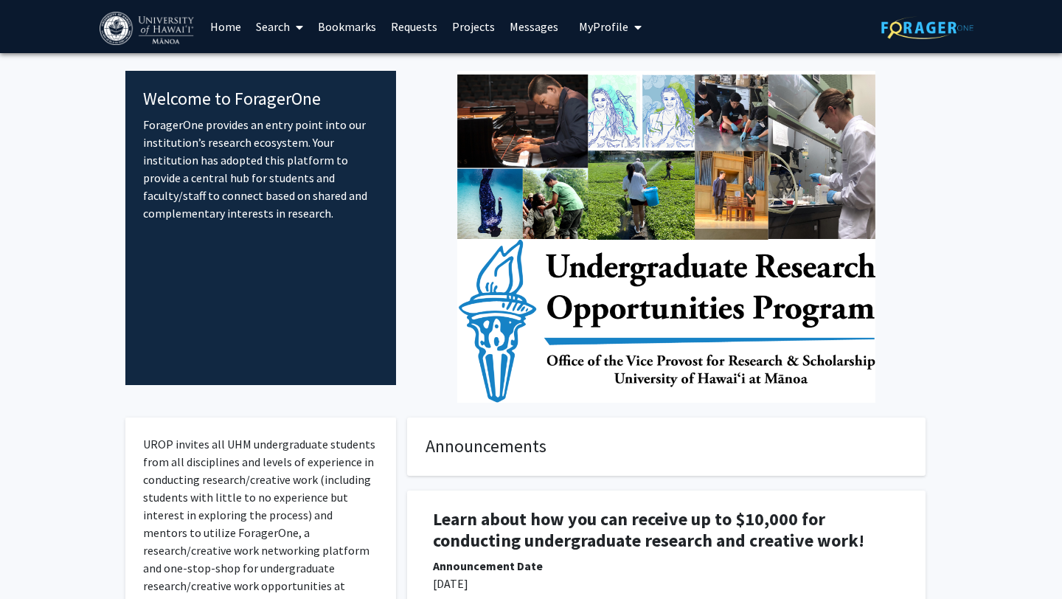
click at [609, 33] on span "My Profile" at bounding box center [603, 26] width 49 height 15
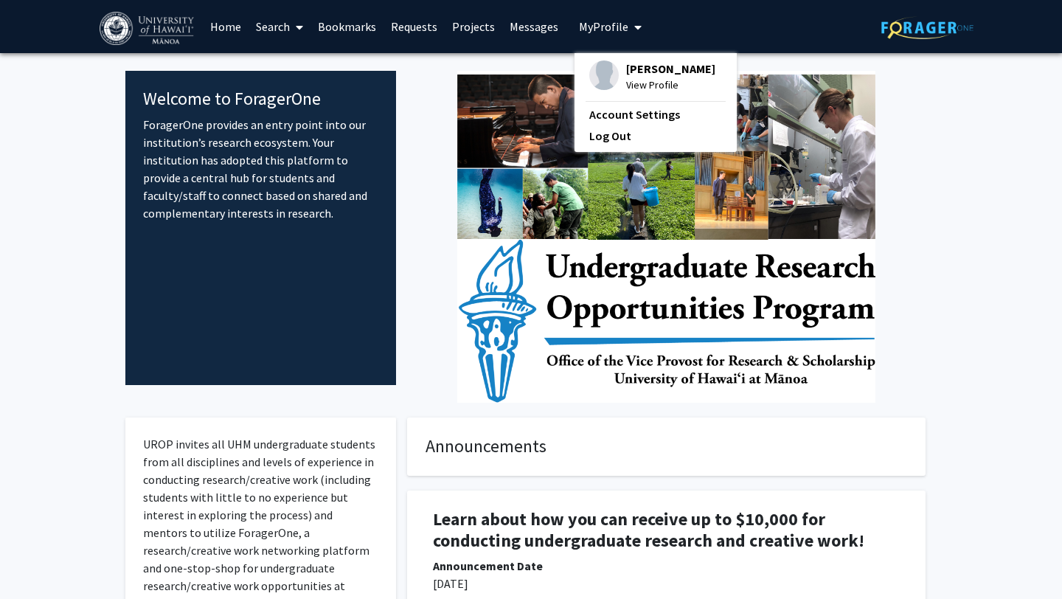
click at [477, 27] on link "Projects" at bounding box center [474, 27] width 58 height 52
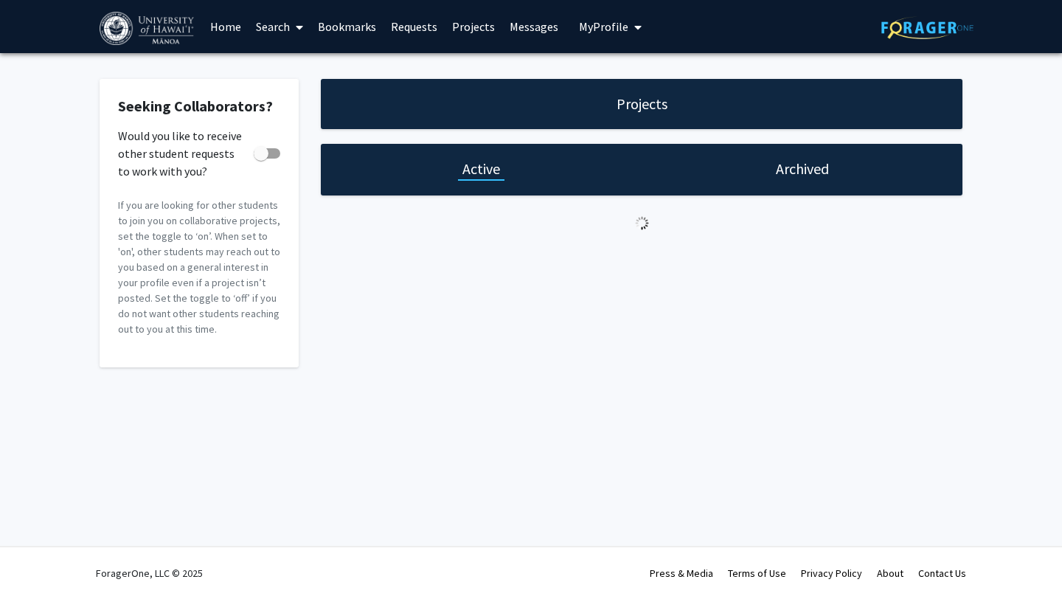
click at [411, 27] on link "Requests" at bounding box center [414, 27] width 61 height 52
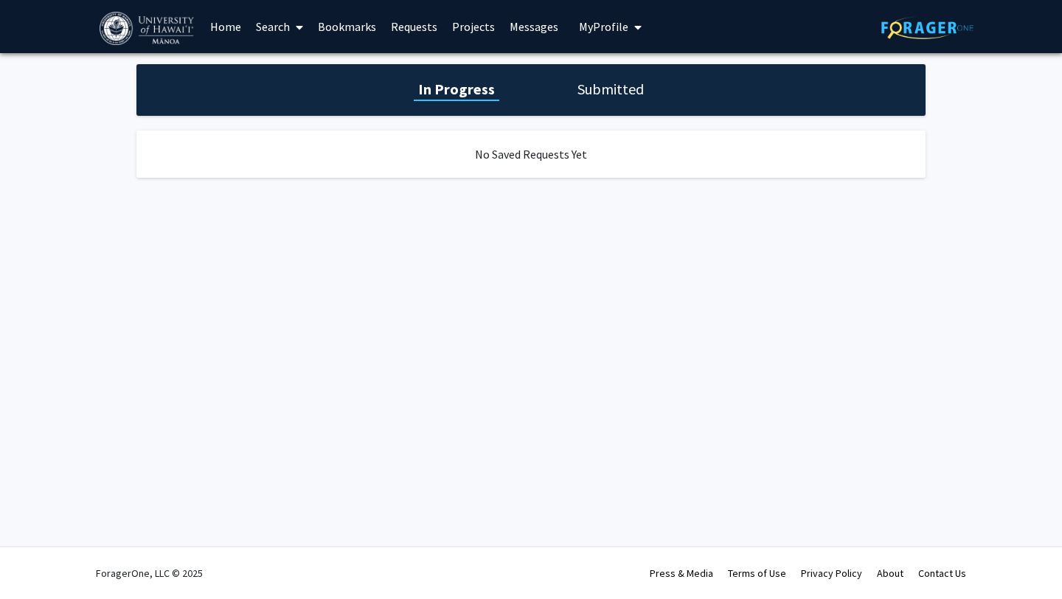
click at [355, 34] on link "Bookmarks" at bounding box center [346, 27] width 73 height 52
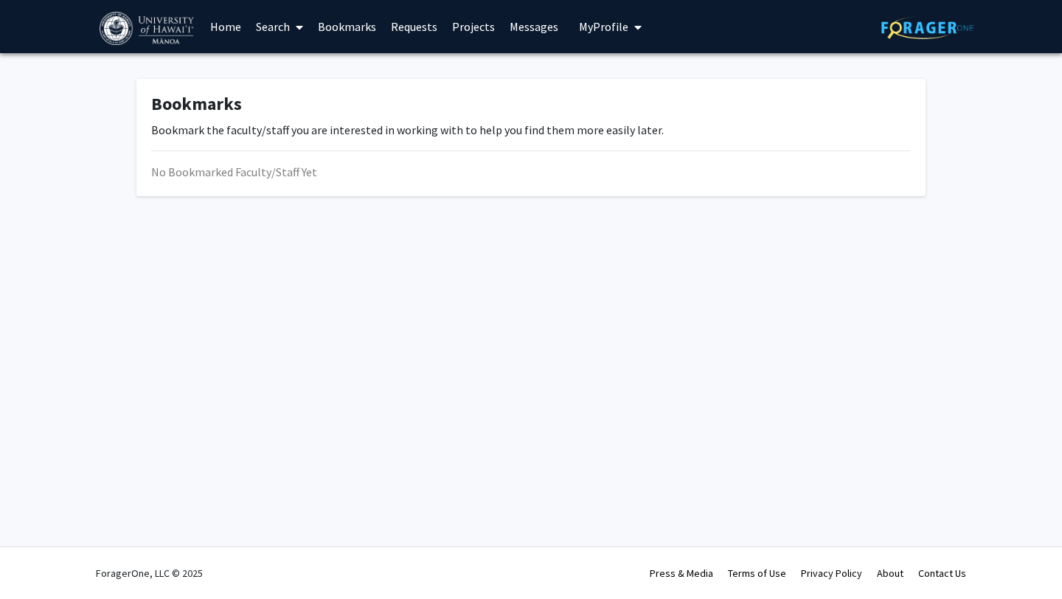
click at [240, 30] on link "Home" at bounding box center [226, 27] width 46 height 52
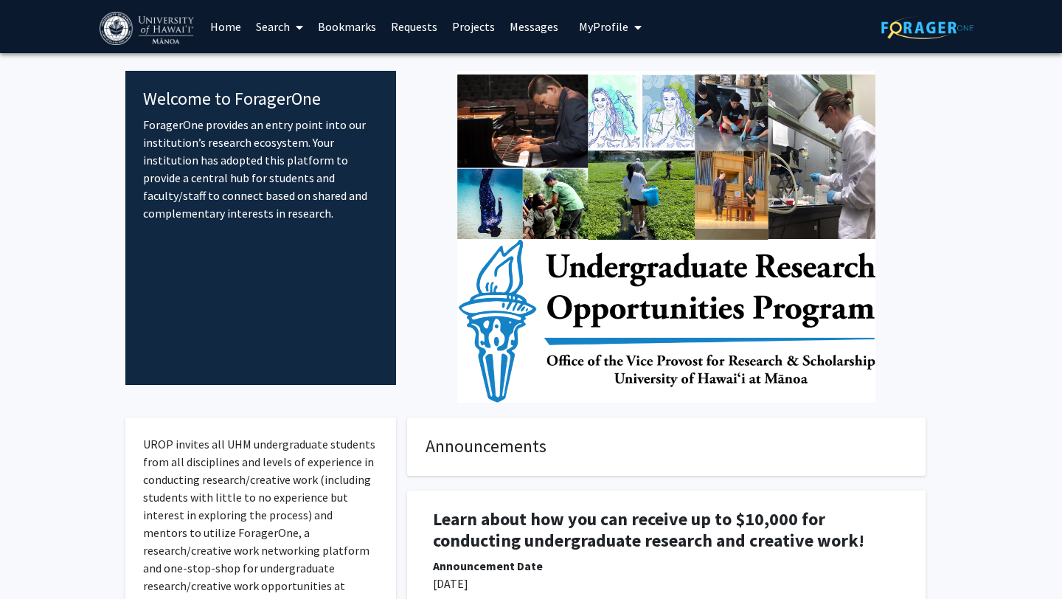
click at [275, 25] on link "Search" at bounding box center [280, 27] width 62 height 52
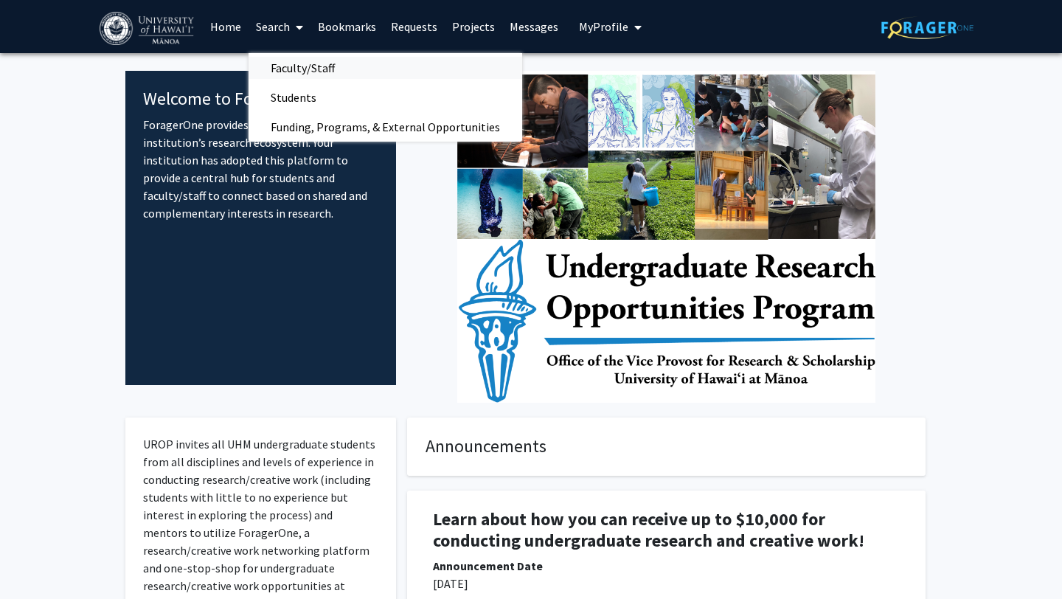
click at [318, 75] on span "Faculty/Staff" at bounding box center [303, 68] width 108 height 30
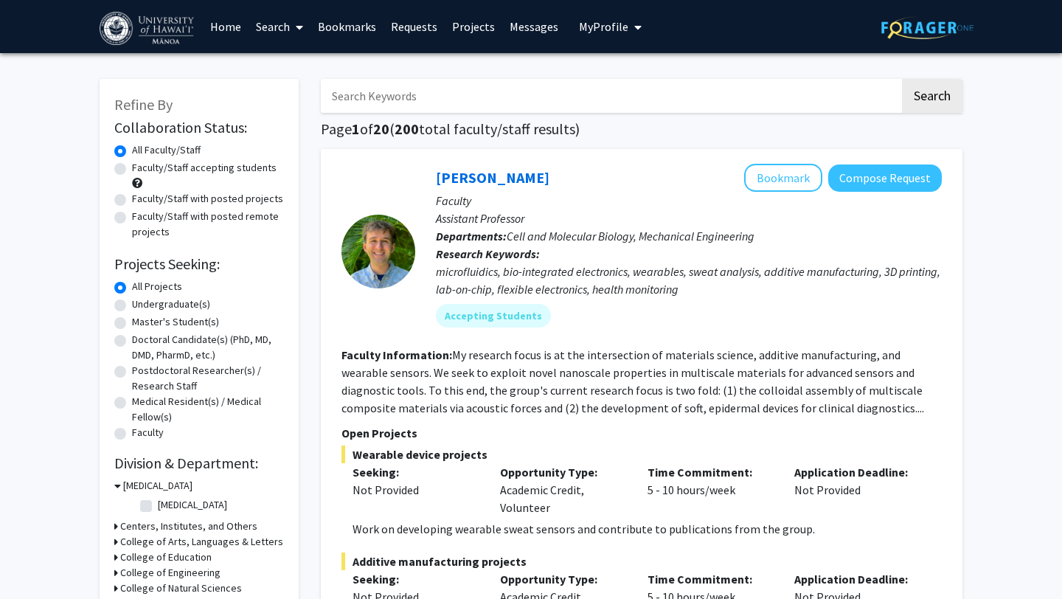
click at [216, 205] on label "Faculty/Staff with posted projects" at bounding box center [207, 198] width 151 height 15
click at [142, 201] on input "Faculty/Staff with posted projects" at bounding box center [137, 196] width 10 height 10
radio input "true"
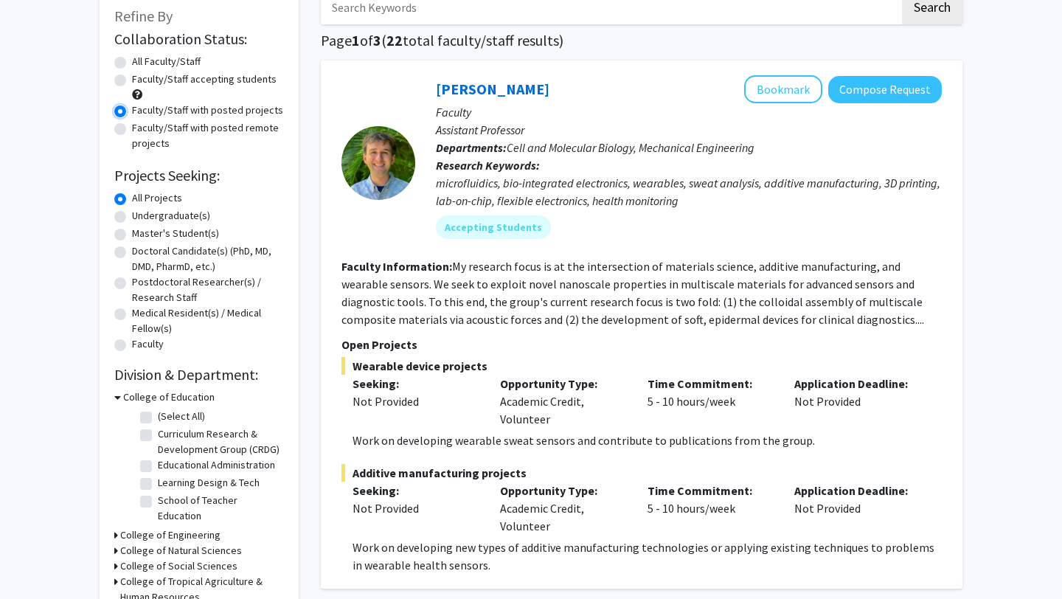
scroll to position [46, 0]
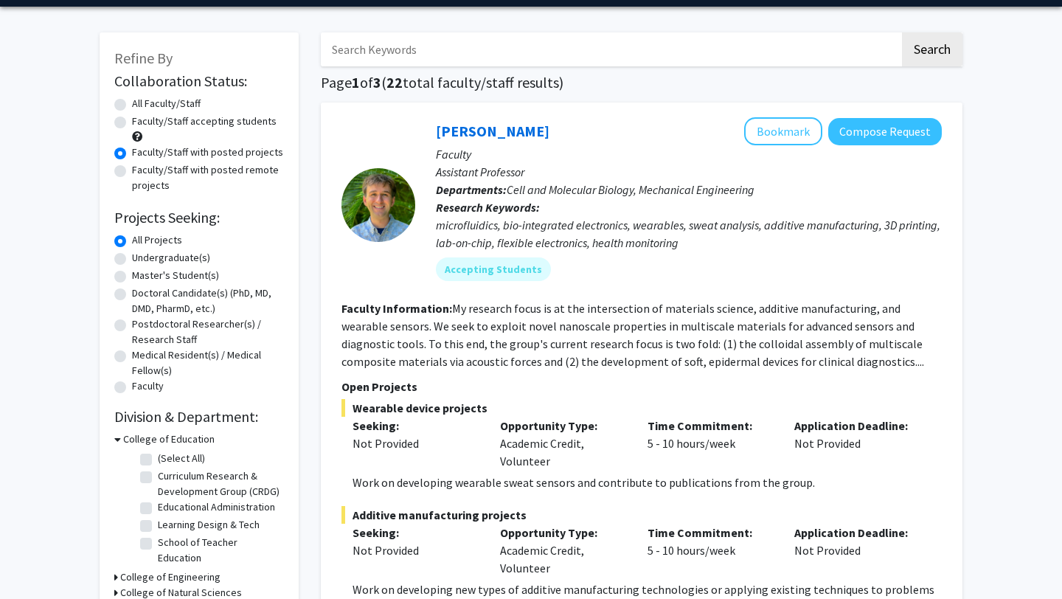
click at [180, 257] on label "Undergraduate(s)" at bounding box center [171, 257] width 78 height 15
click at [142, 257] on input "Undergraduate(s)" at bounding box center [137, 255] width 10 height 10
radio input "true"
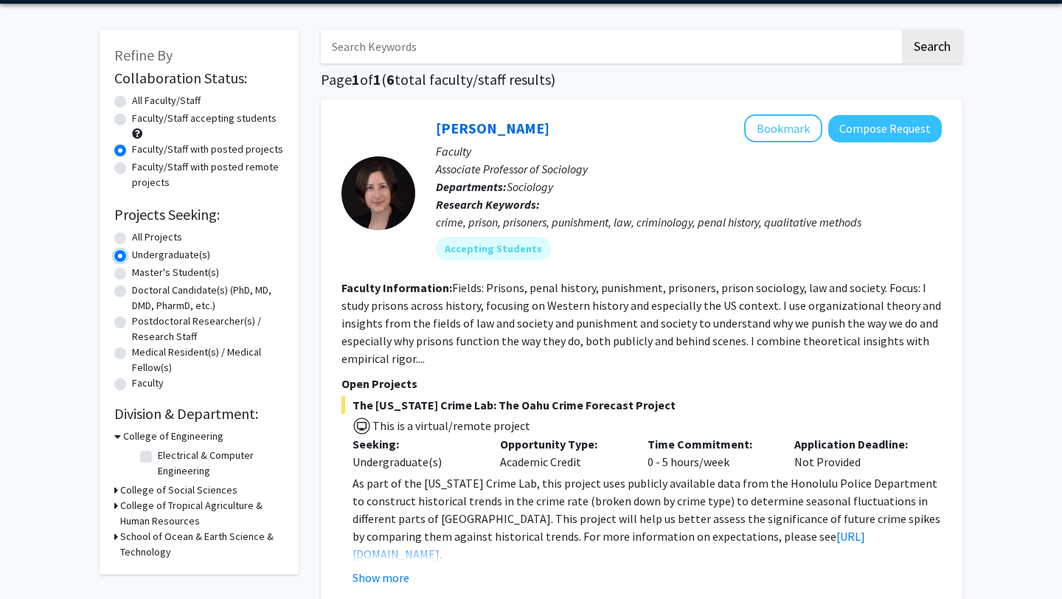
scroll to position [99, 0]
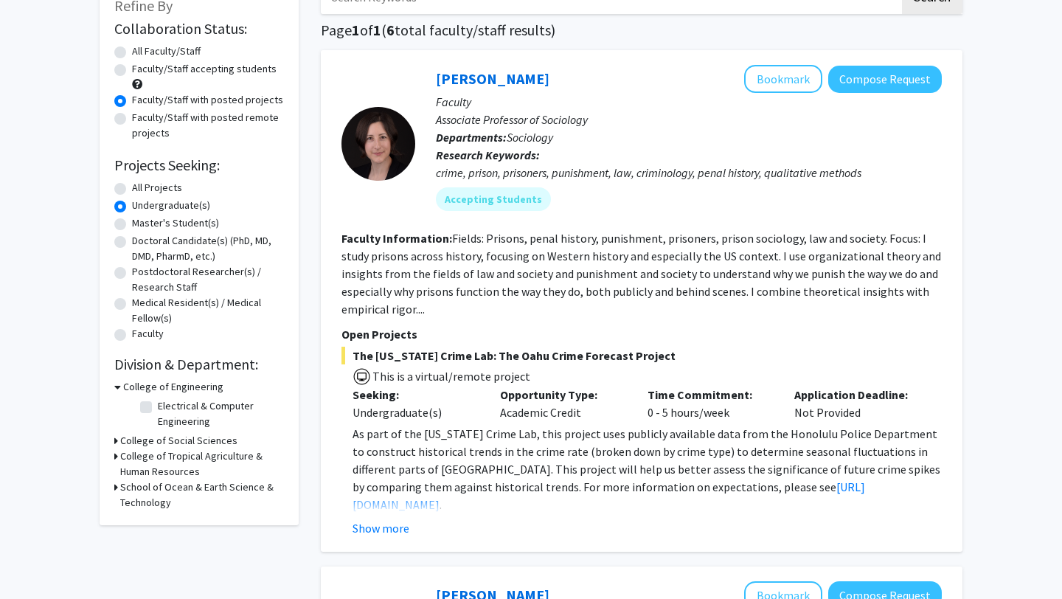
click at [199, 462] on h3 "College of Tropical Agriculture & Human Resources" at bounding box center [202, 463] width 164 height 31
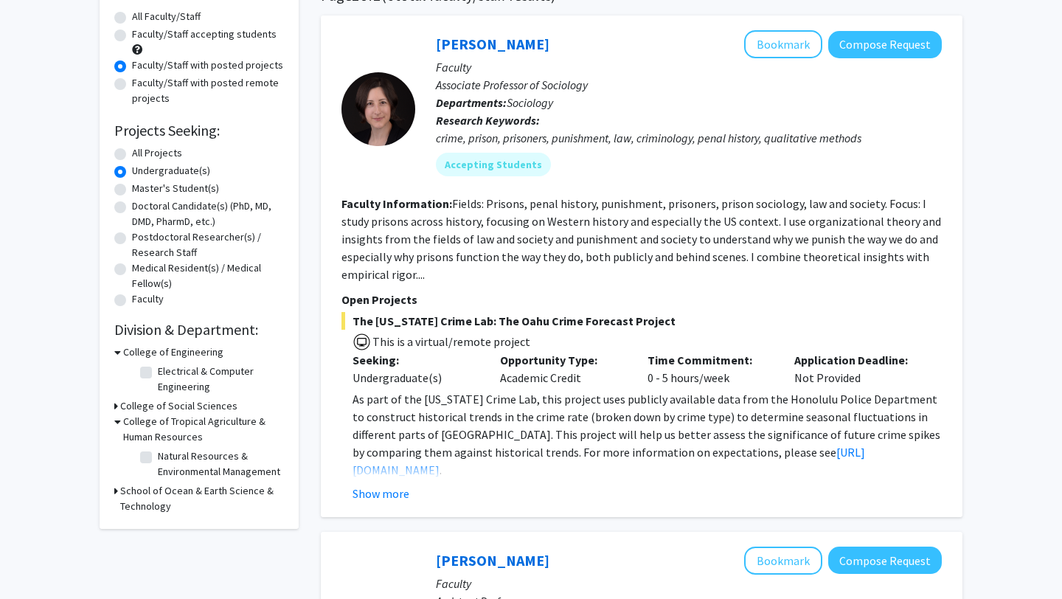
scroll to position [139, 0]
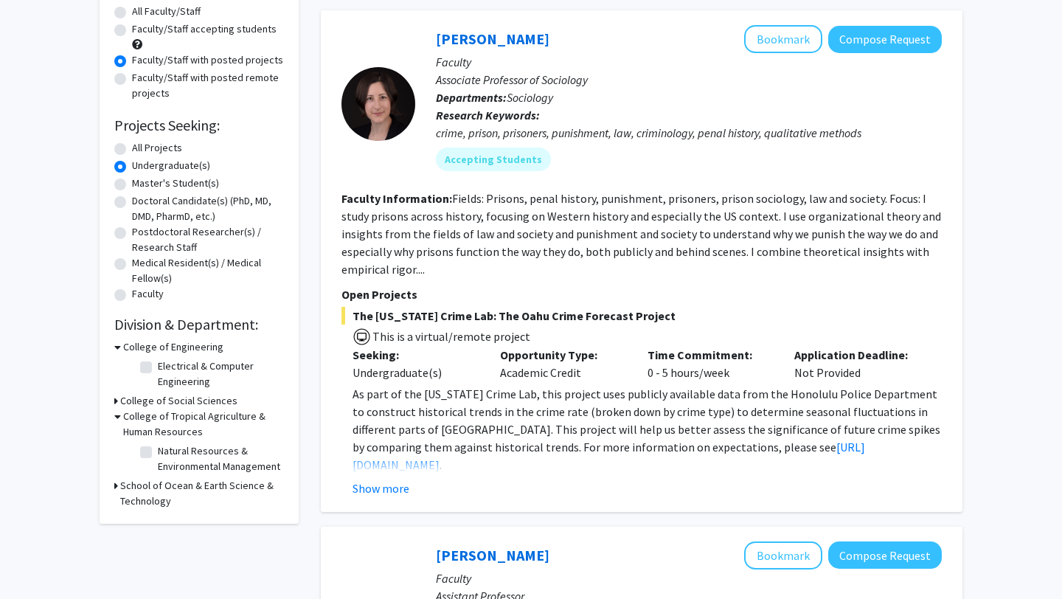
click at [158, 456] on label "Natural Resources & Environmental Management" at bounding box center [219, 458] width 122 height 31
click at [158, 453] on input "Natural Resources & Environmental Management" at bounding box center [163, 448] width 10 height 10
checkbox input "true"
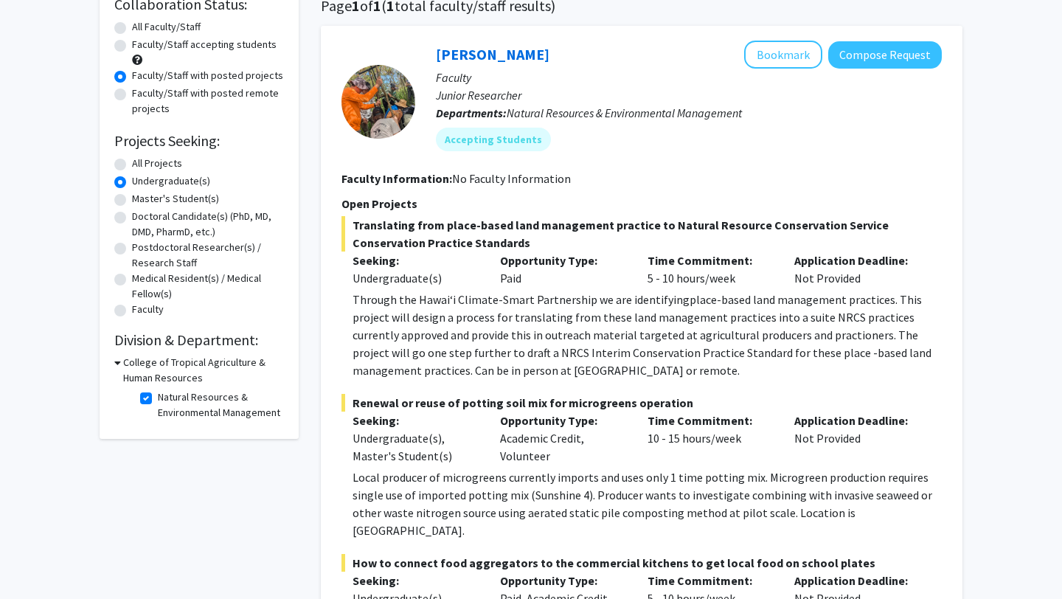
scroll to position [124, 0]
click at [458, 344] on span "place-based land management practices. This project will design a process for t…" at bounding box center [642, 334] width 579 height 86
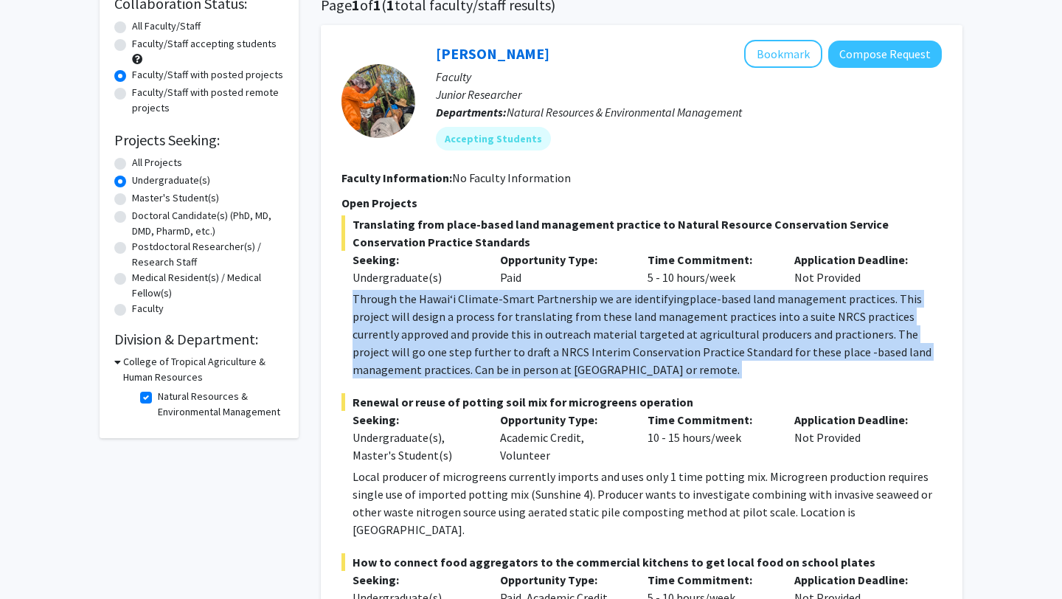
click at [458, 344] on span "place-based land management practices. This project will design a process for t…" at bounding box center [642, 334] width 579 height 86
click at [454, 350] on span "place-based land management practices. This project will design a process for t…" at bounding box center [642, 334] width 579 height 86
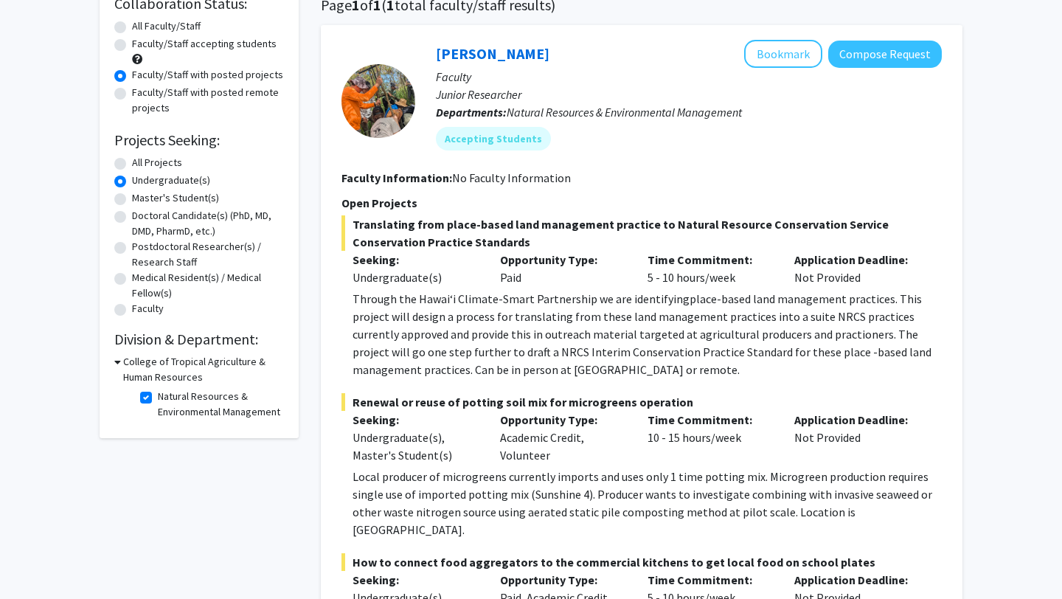
click at [586, 339] on span "place-based land management practices. This project will design a process for t…" at bounding box center [642, 334] width 579 height 86
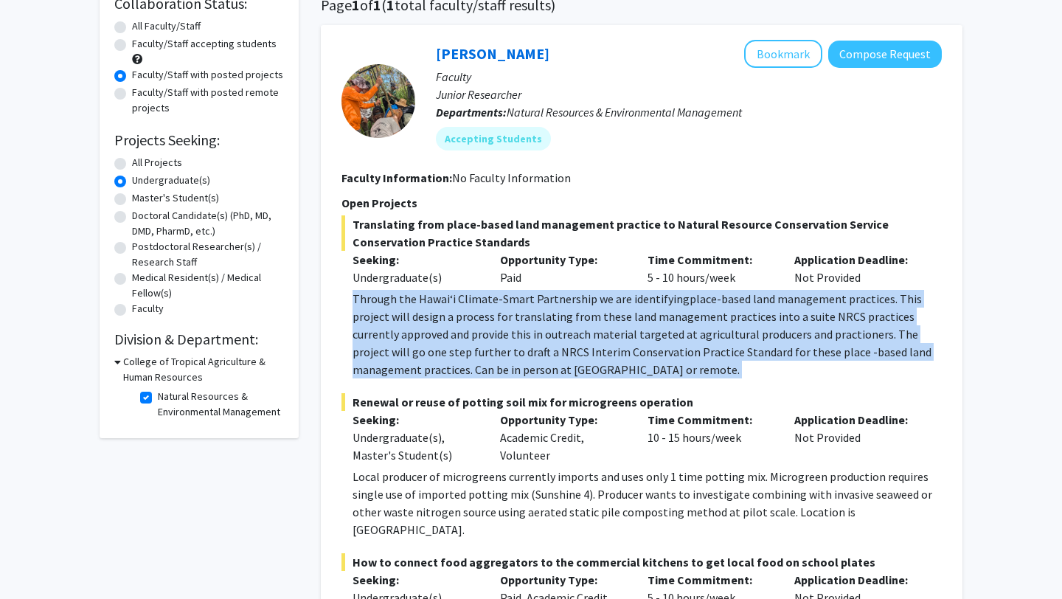
click at [586, 339] on span "place-based land management practices. This project will design a process for t…" at bounding box center [642, 334] width 579 height 86
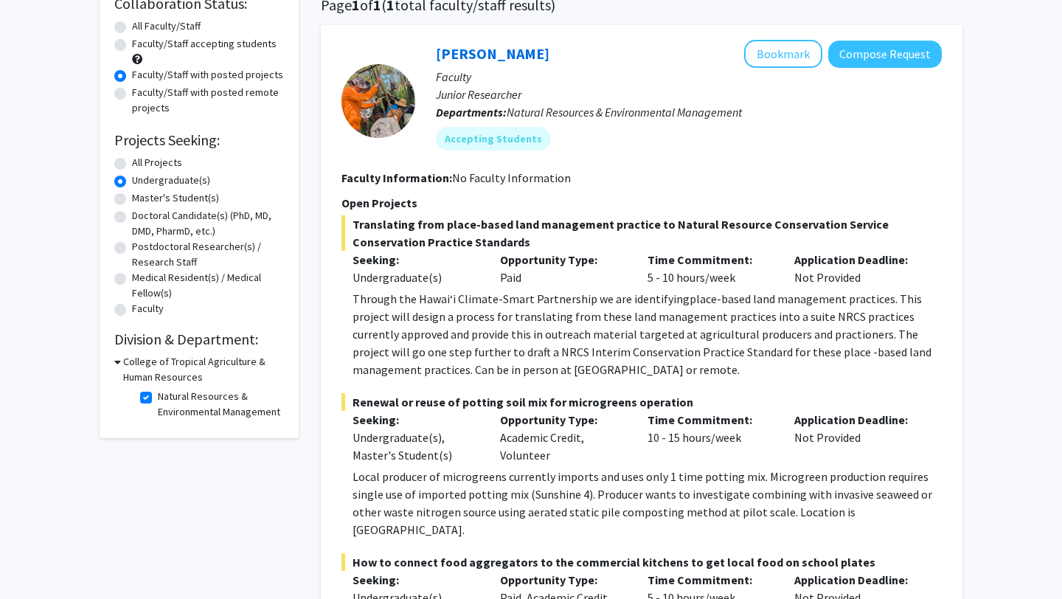
click at [518, 329] on span "place-based land management practices. This project will design a process for t…" at bounding box center [642, 334] width 579 height 86
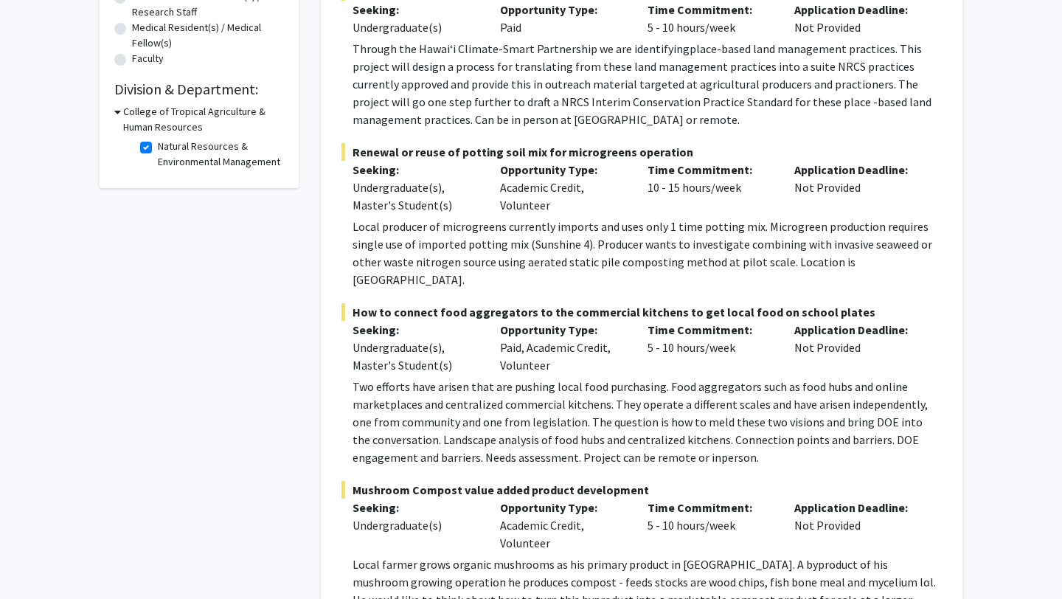
scroll to position [376, 0]
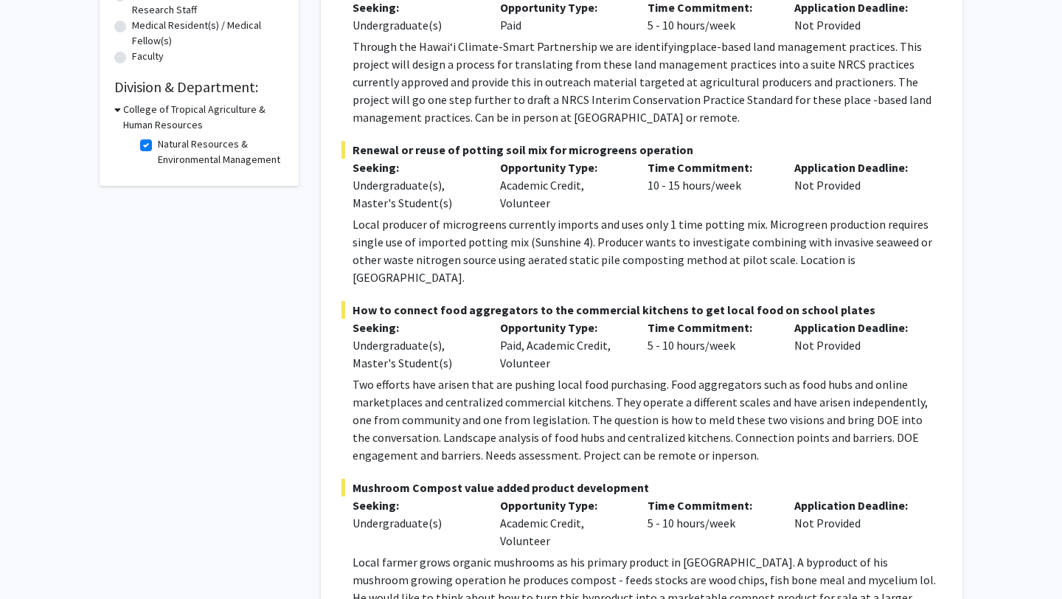
click at [532, 249] on p "Local producer of microgreens currently imports and uses only 1 time potting mi…" at bounding box center [647, 250] width 589 height 71
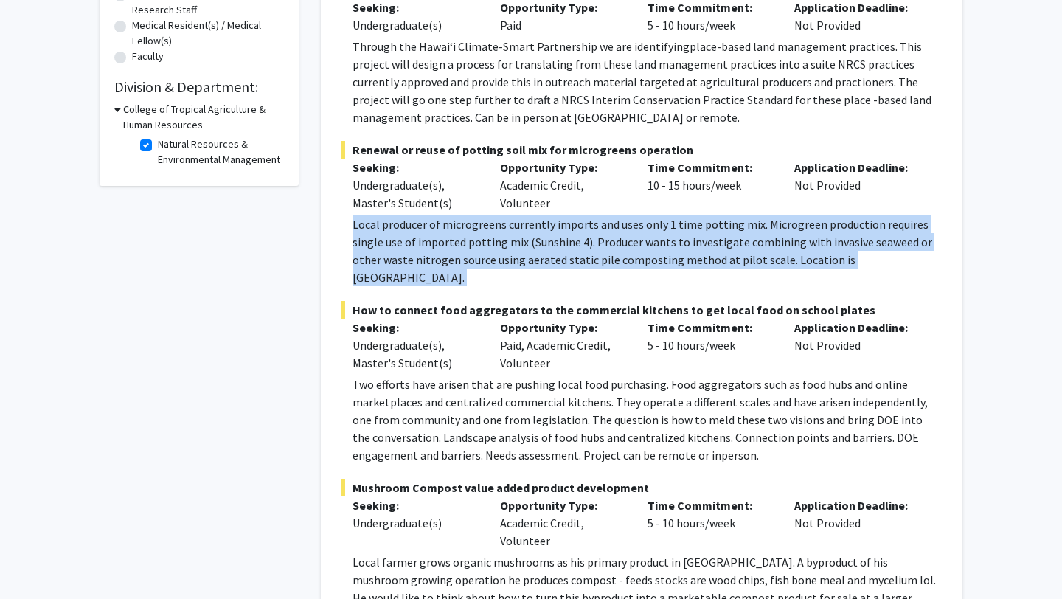
click at [532, 249] on p "Local producer of microgreens currently imports and uses only 1 time potting mi…" at bounding box center [647, 250] width 589 height 71
click at [566, 247] on p "Local producer of microgreens currently imports and uses only 1 time potting mi…" at bounding box center [647, 250] width 589 height 71
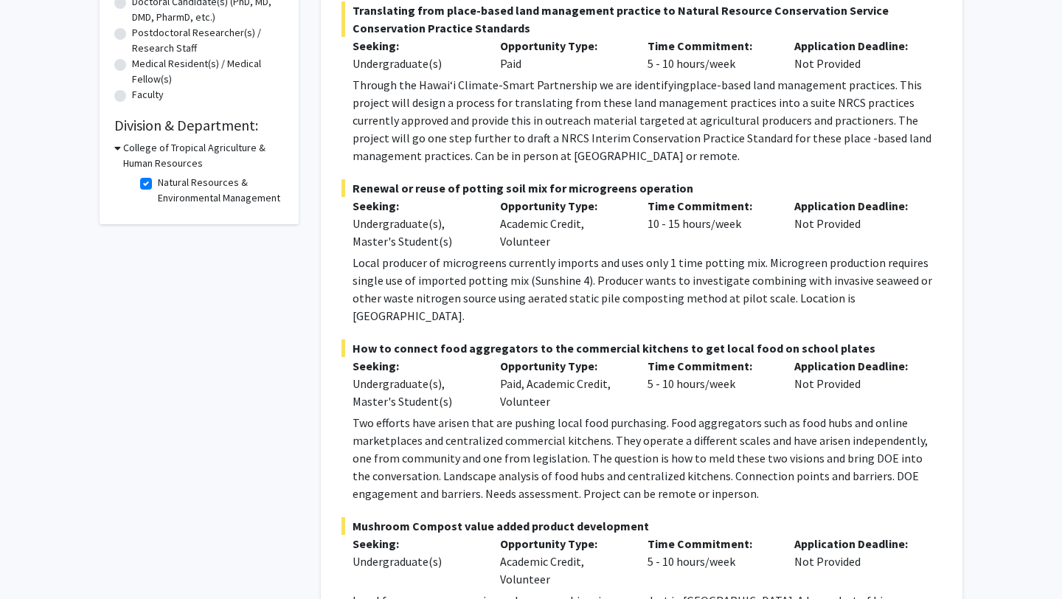
scroll to position [326, 0]
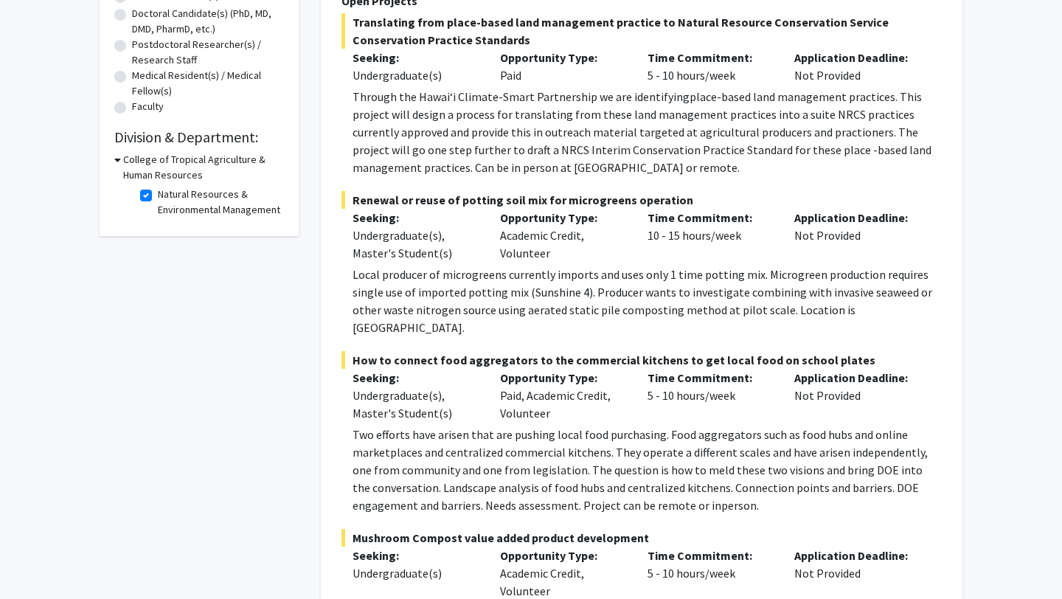
drag, startPoint x: 499, startPoint y: 231, endPoint x: 553, endPoint y: 251, distance: 58.1
click at [553, 251] on div "Opportunity Type: Academic Credit, Volunteer" at bounding box center [563, 235] width 148 height 53
click at [555, 285] on p "Local producer of microgreens currently imports and uses only 1 time potting mi…" at bounding box center [647, 301] width 589 height 71
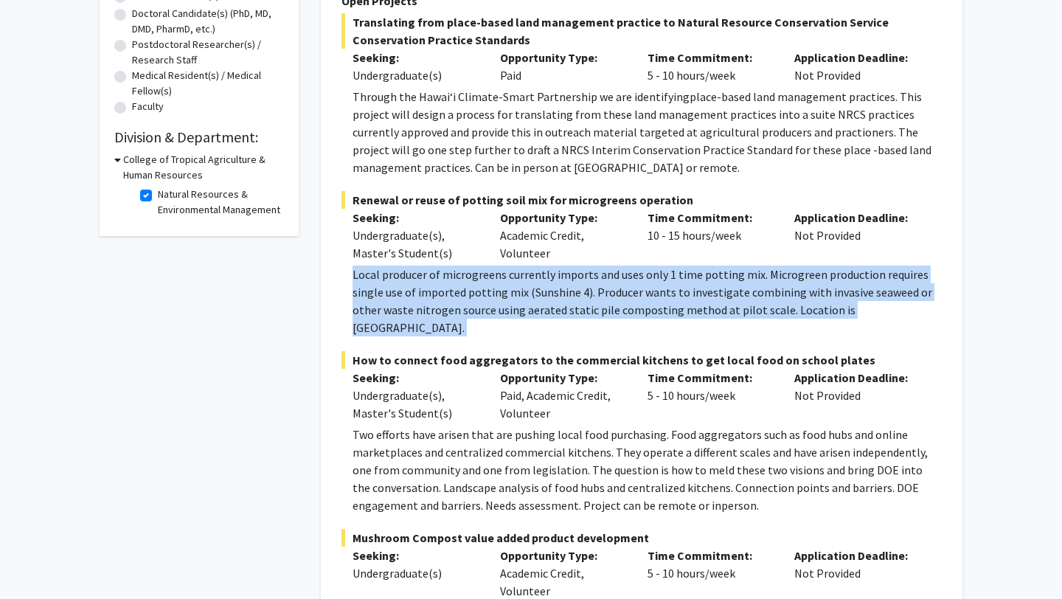
click at [555, 285] on p "Local producer of microgreens currently imports and uses only 1 time potting mi…" at bounding box center [647, 301] width 589 height 71
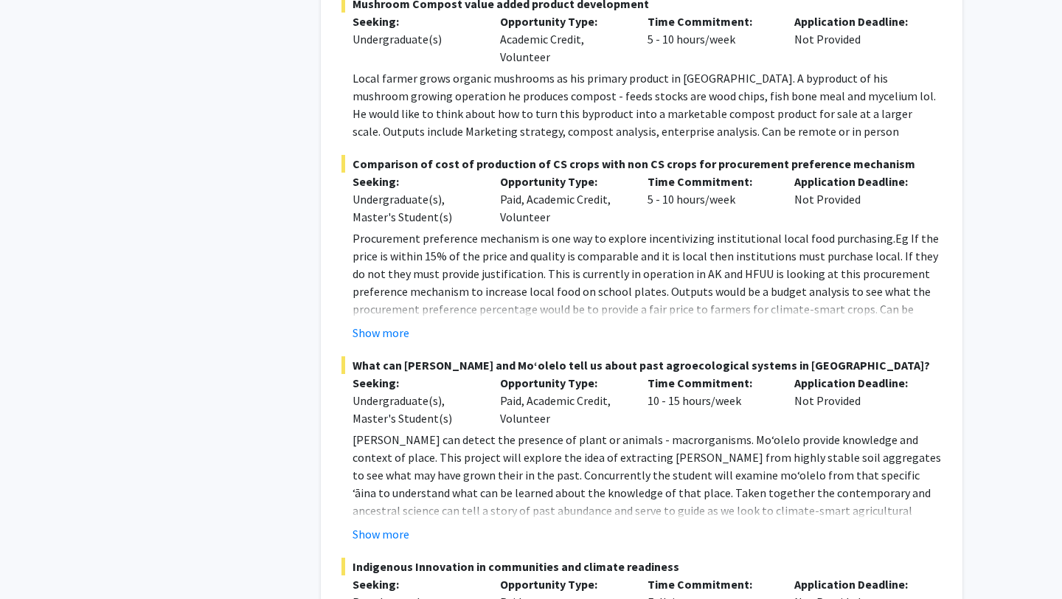
scroll to position [864, 0]
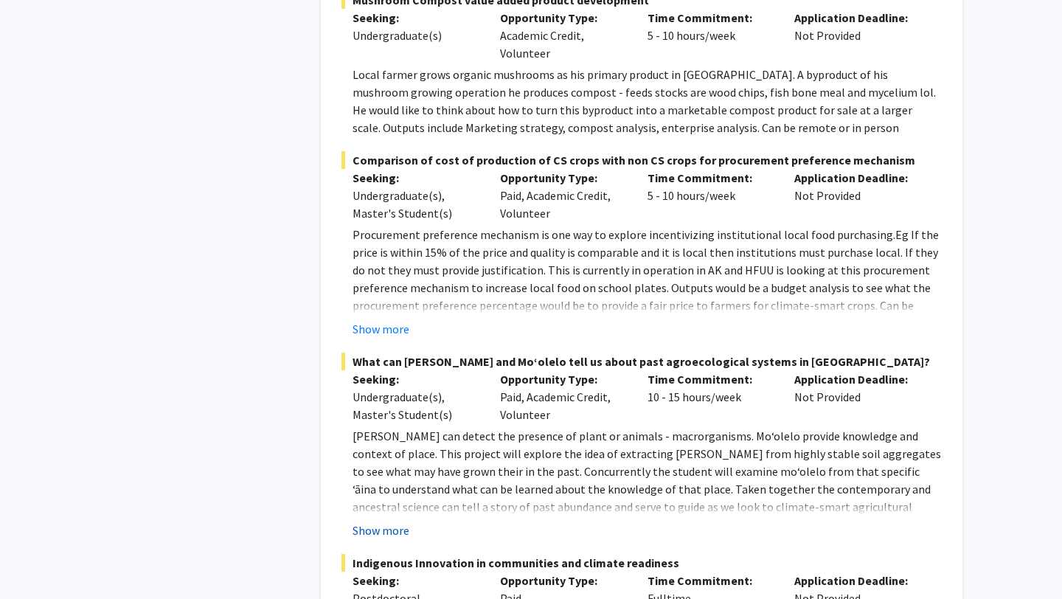
click at [394, 521] on button "Show more" at bounding box center [381, 530] width 57 height 18
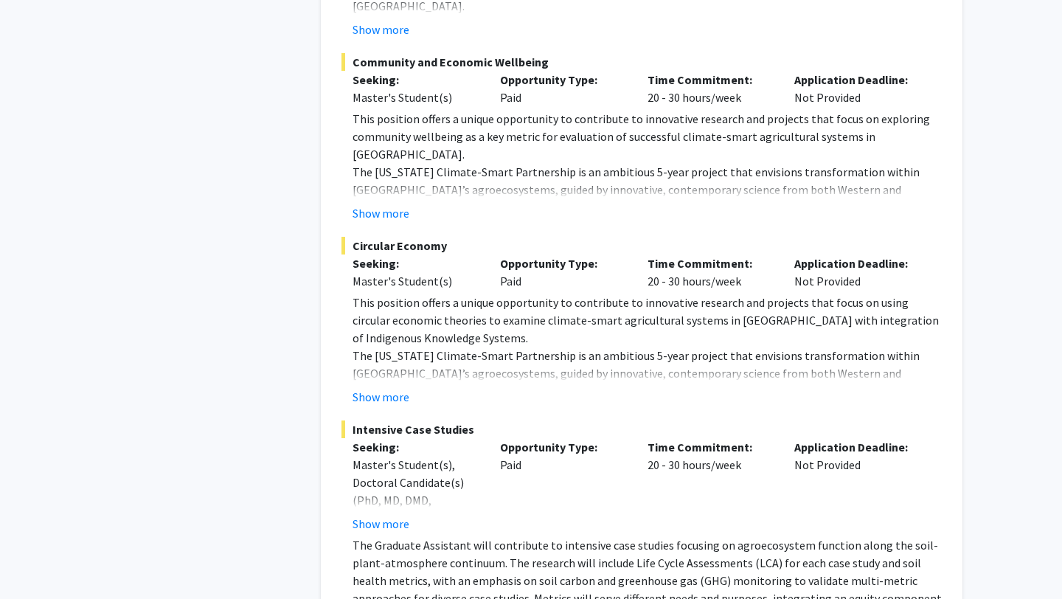
scroll to position [1839, 0]
